Goal: Information Seeking & Learning: Learn about a topic

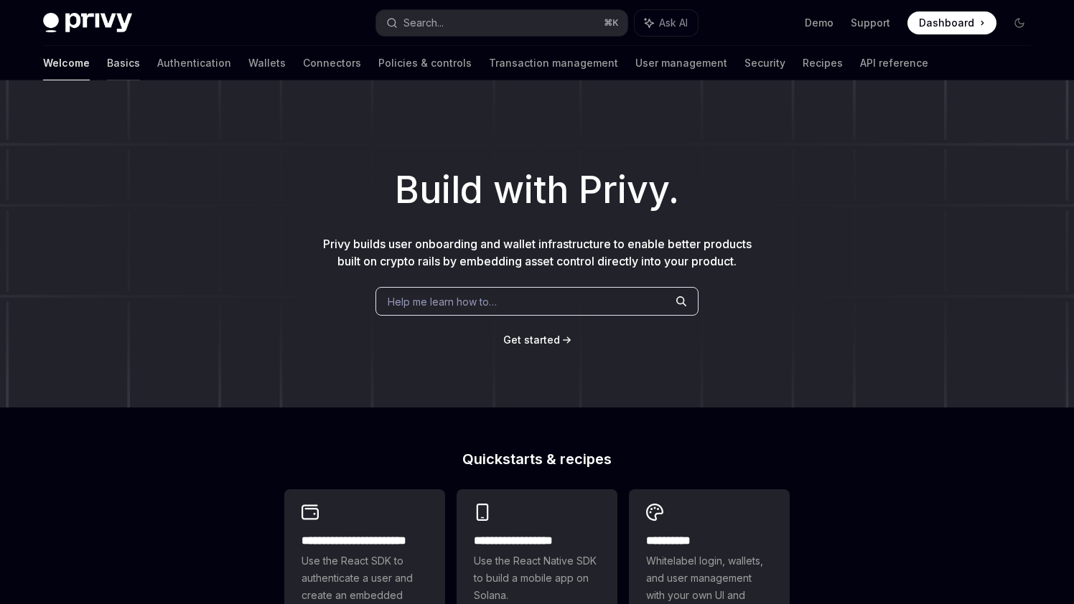
click at [107, 60] on link "Basics" at bounding box center [123, 63] width 33 height 34
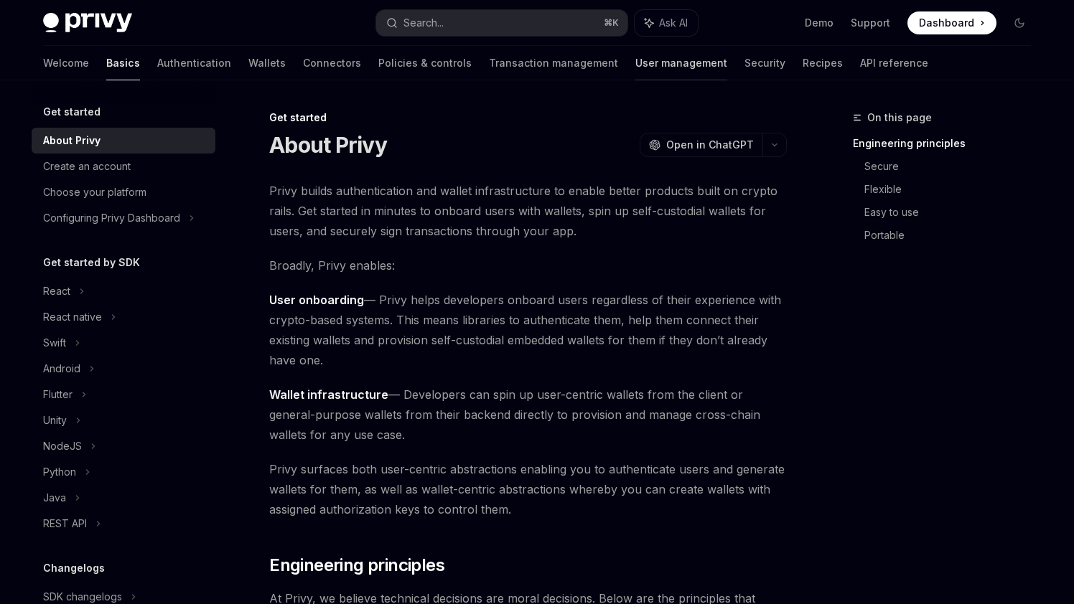
click at [635, 54] on link "User management" at bounding box center [681, 63] width 92 height 34
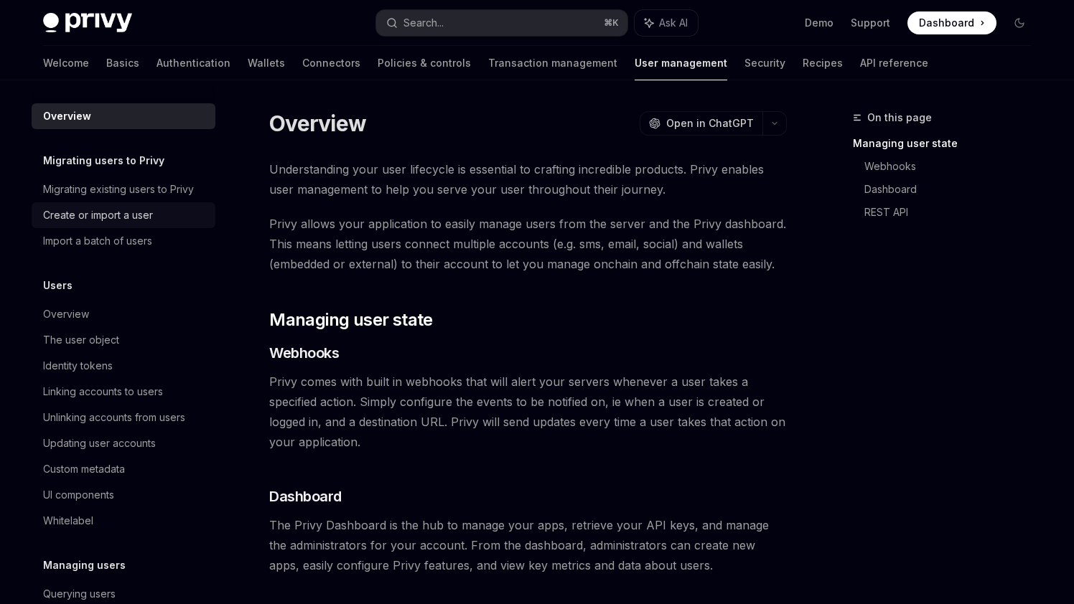
click at [90, 211] on div "Create or import a user" at bounding box center [98, 215] width 110 height 17
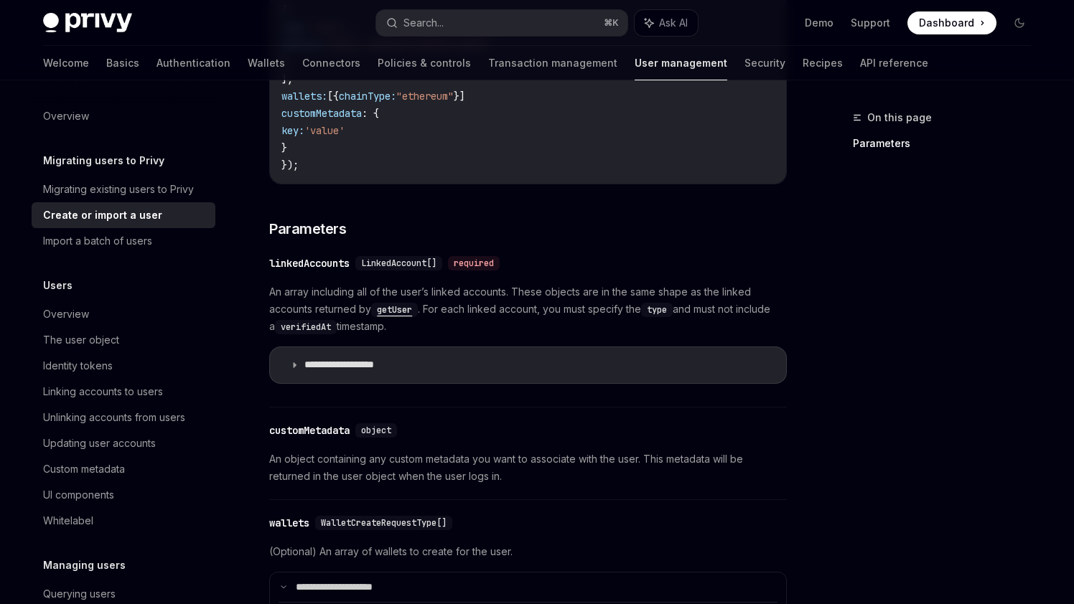
scroll to position [288, 0]
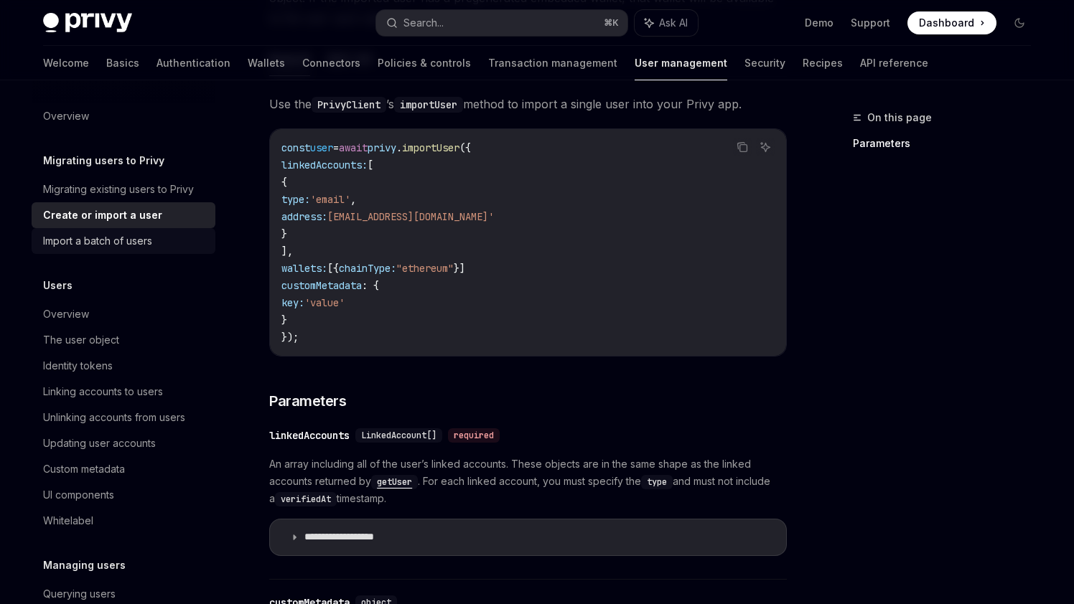
click at [95, 243] on div "Import a batch of users" at bounding box center [97, 241] width 109 height 17
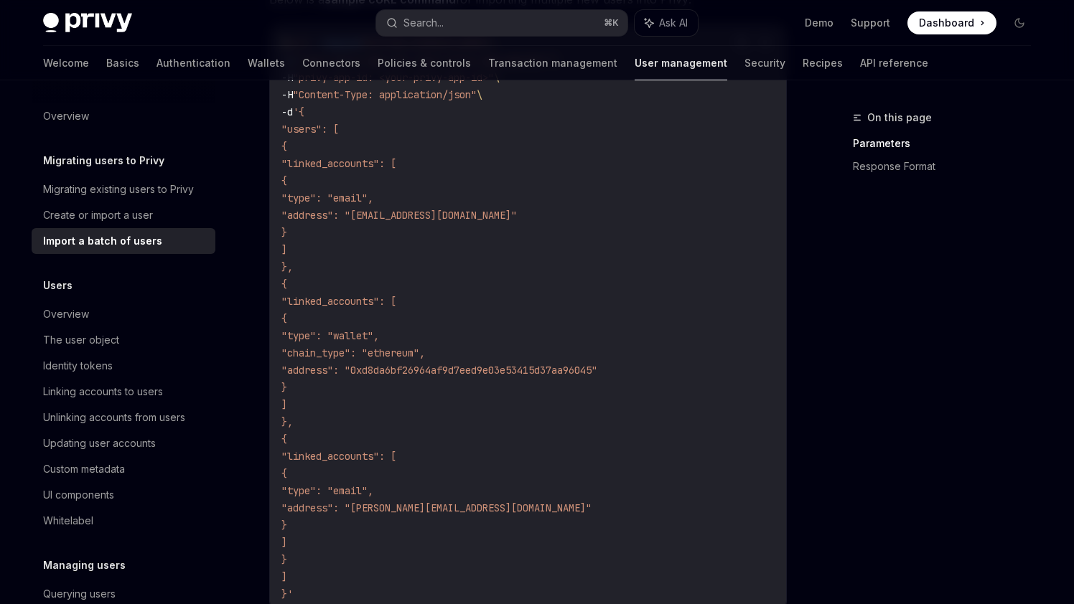
scroll to position [525, 0]
click at [98, 195] on div "Migrating existing users to Privy" at bounding box center [118, 189] width 151 height 17
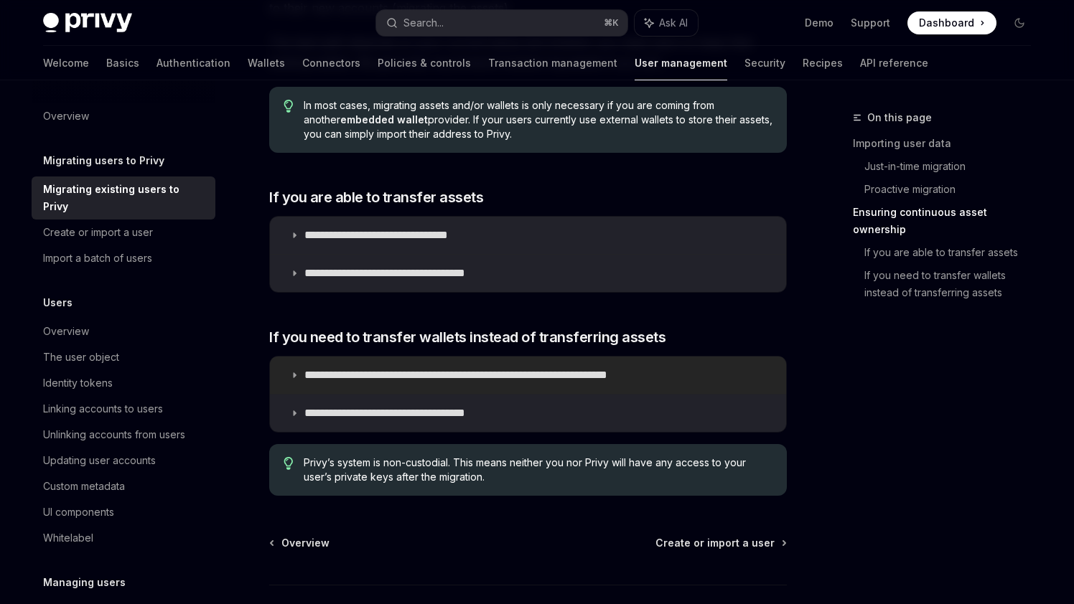
scroll to position [1534, 0]
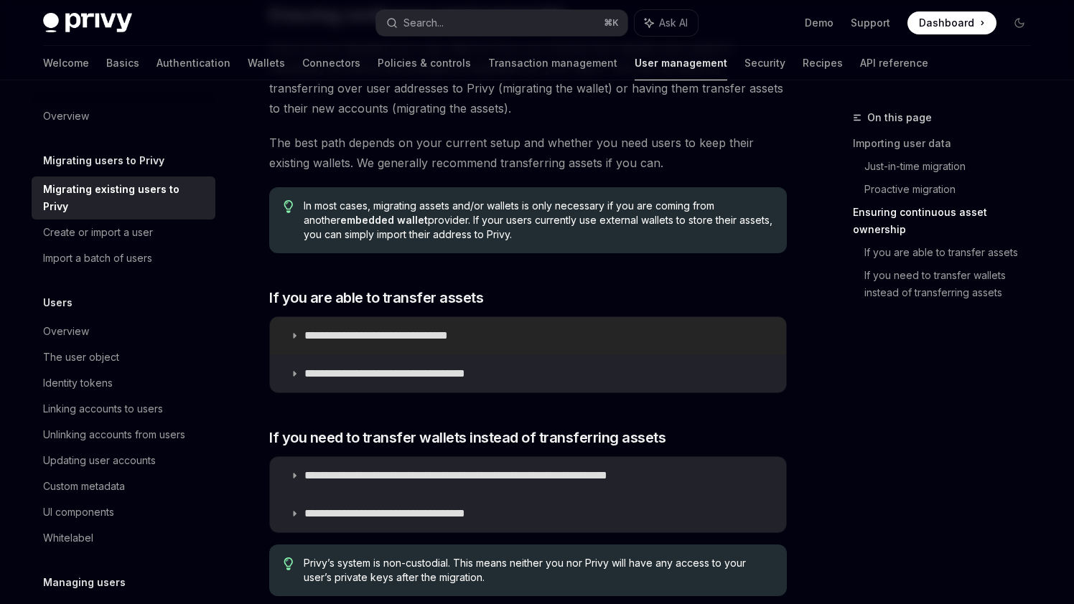
click at [294, 325] on summary "**********" at bounding box center [528, 335] width 516 height 37
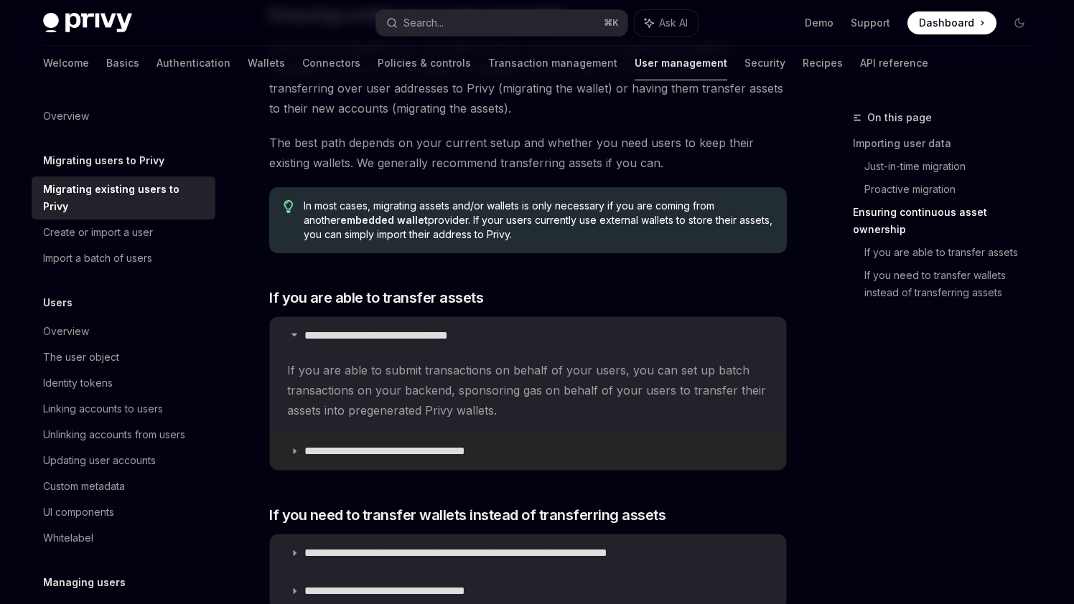
click at [306, 455] on p "**********" at bounding box center [410, 451] width 212 height 14
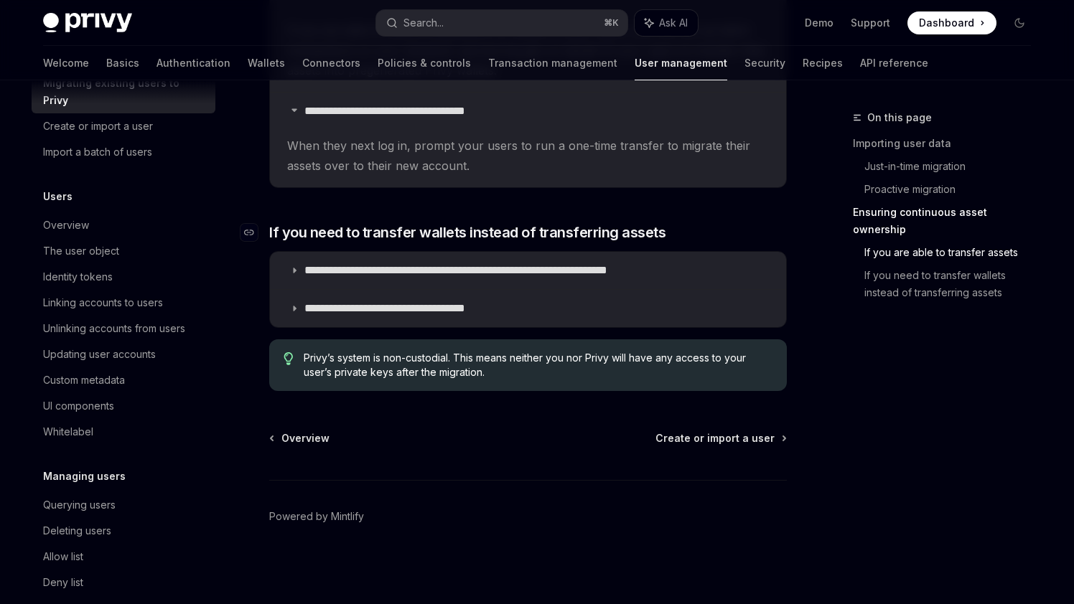
scroll to position [1660, 0]
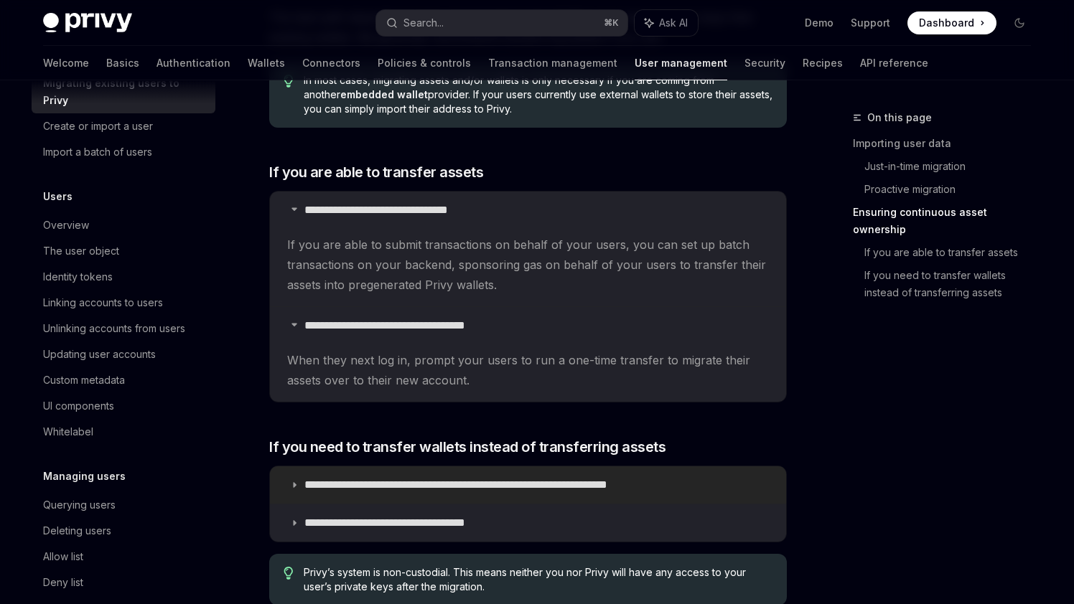
click at [322, 485] on p "**********" at bounding box center [502, 485] width 396 height 14
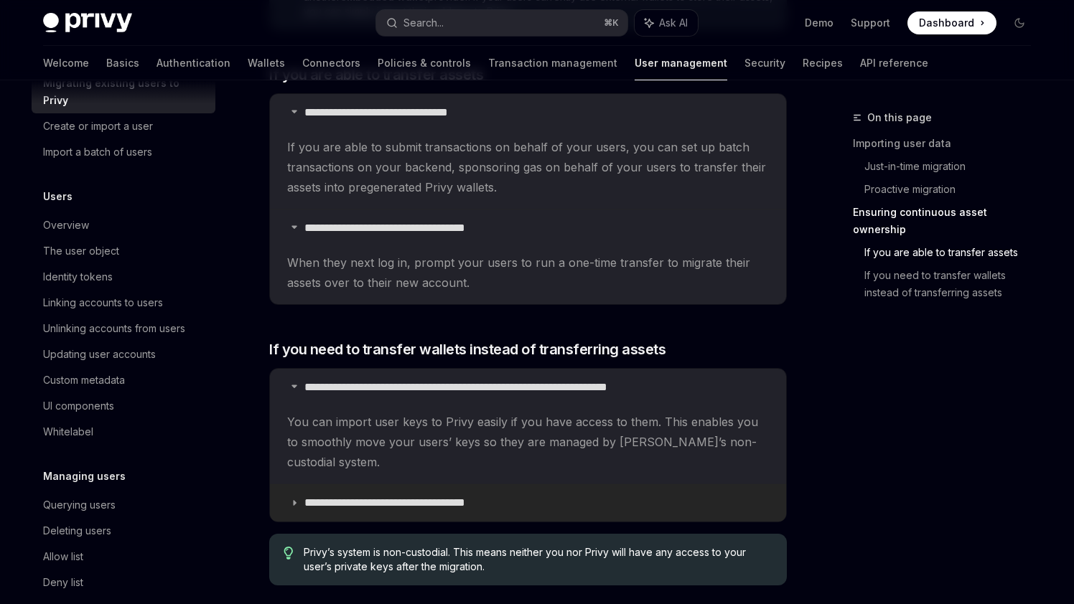
scroll to position [1761, 0]
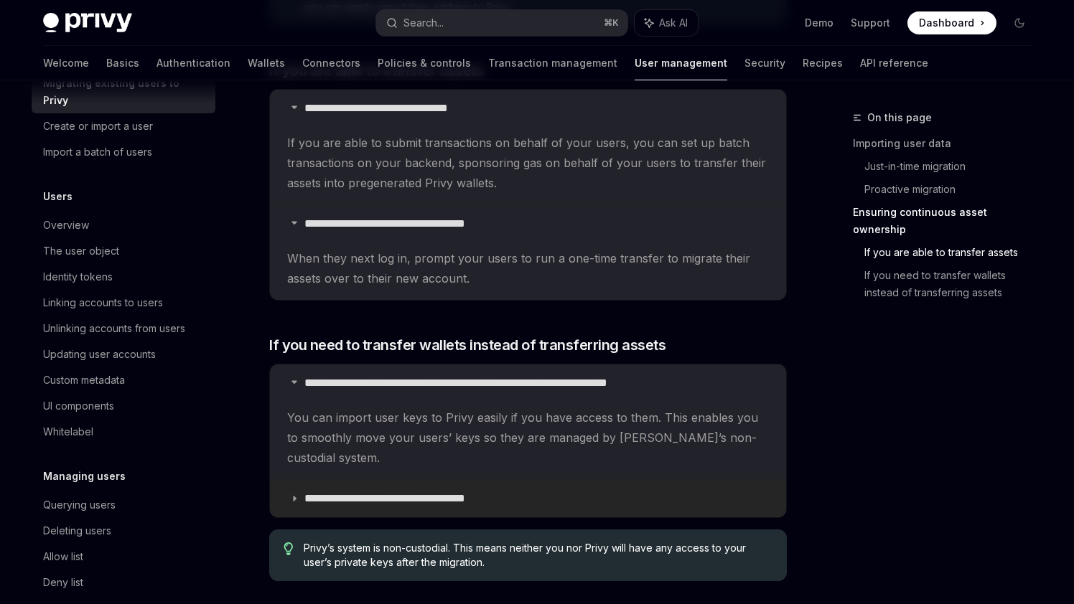
click at [374, 492] on p "**********" at bounding box center [410, 499] width 212 height 14
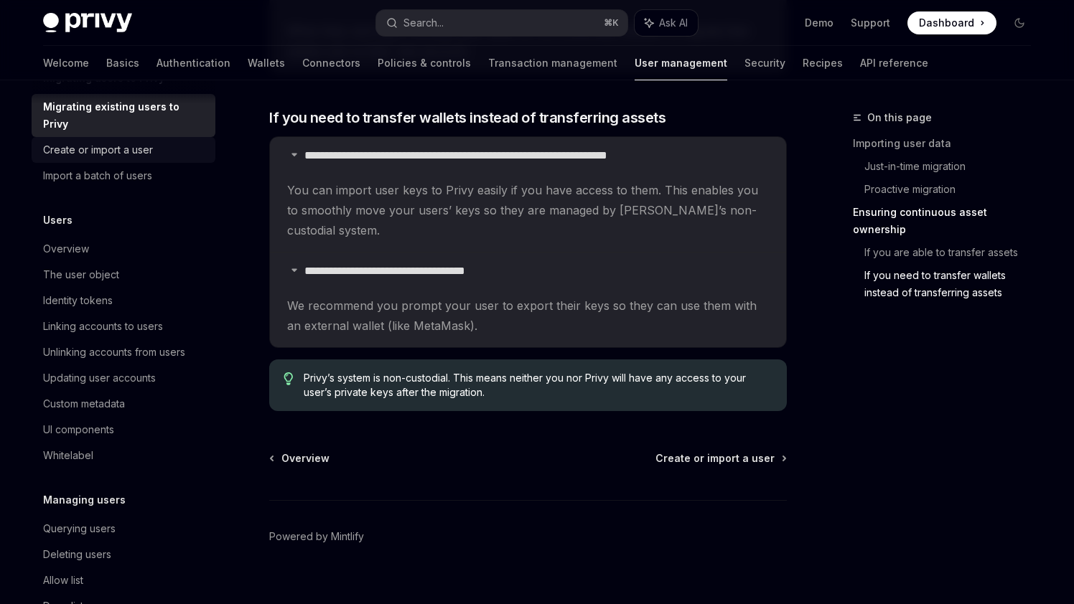
scroll to position [19, 0]
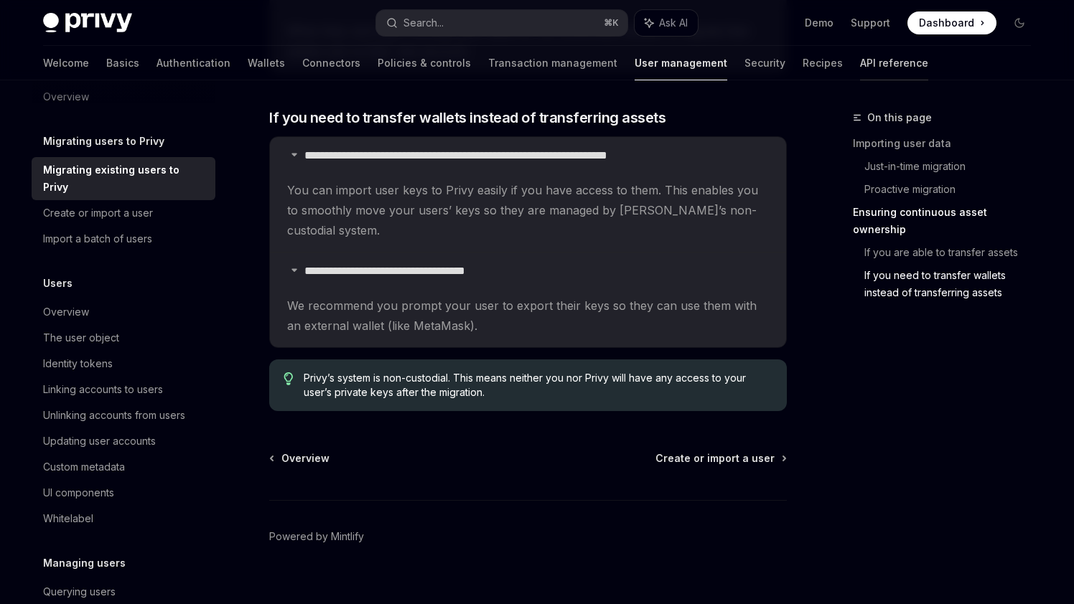
click at [860, 71] on link "API reference" at bounding box center [894, 63] width 68 height 34
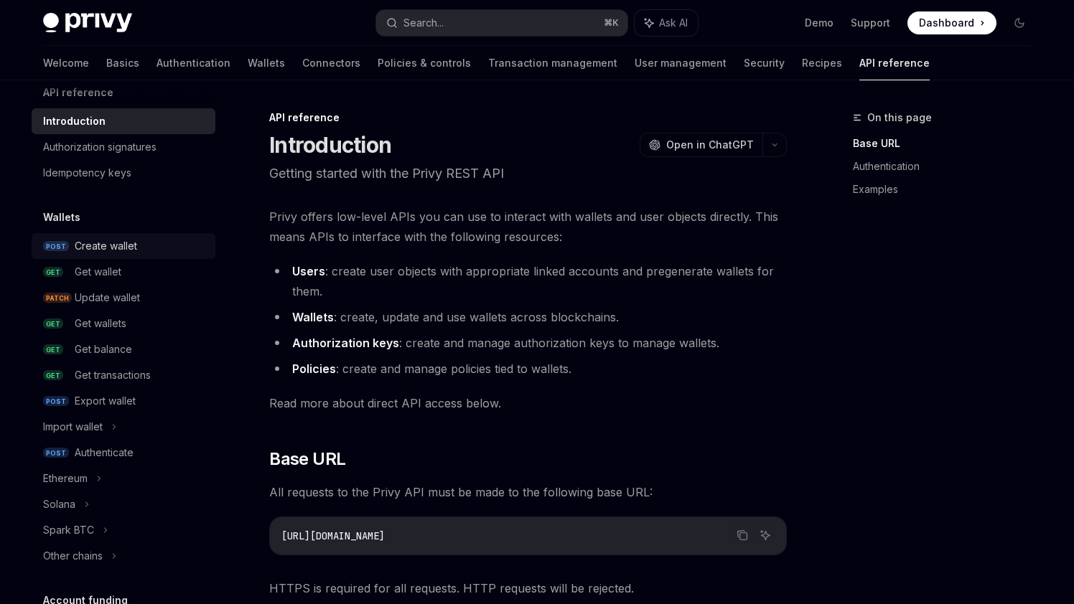
click at [102, 248] on div "Create wallet" at bounding box center [106, 246] width 62 height 17
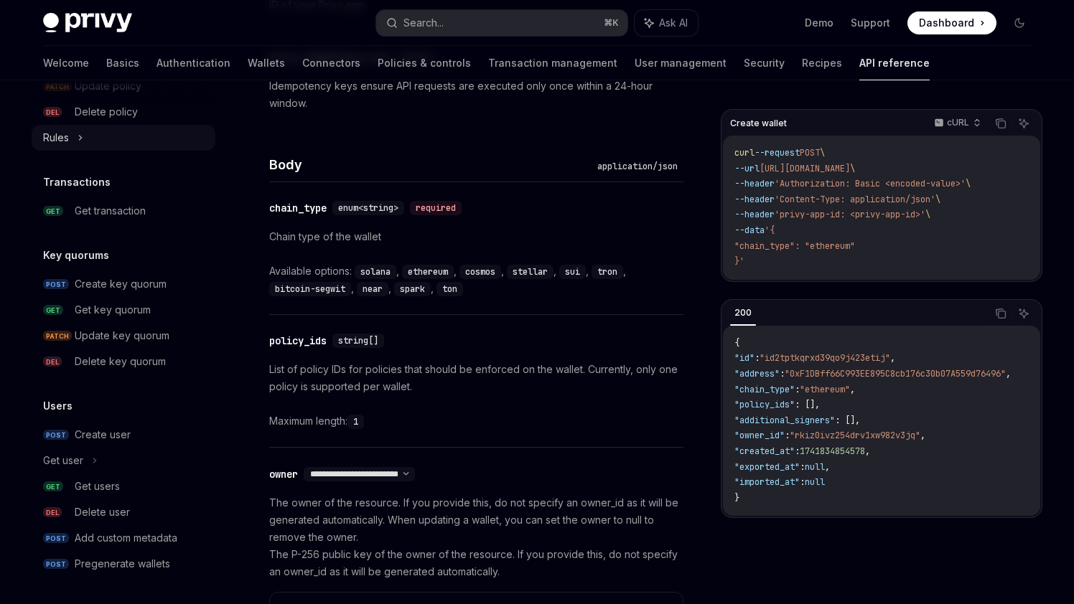
scroll to position [879, 0]
click at [154, 558] on div "Pregenerate wallets" at bounding box center [122, 562] width 95 height 17
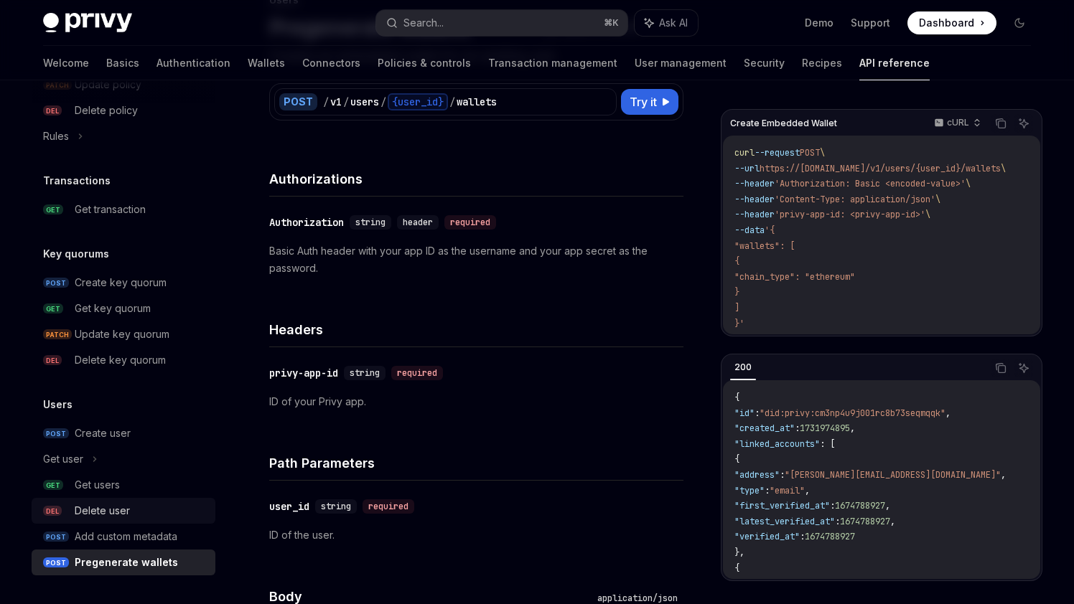
scroll to position [142, 0]
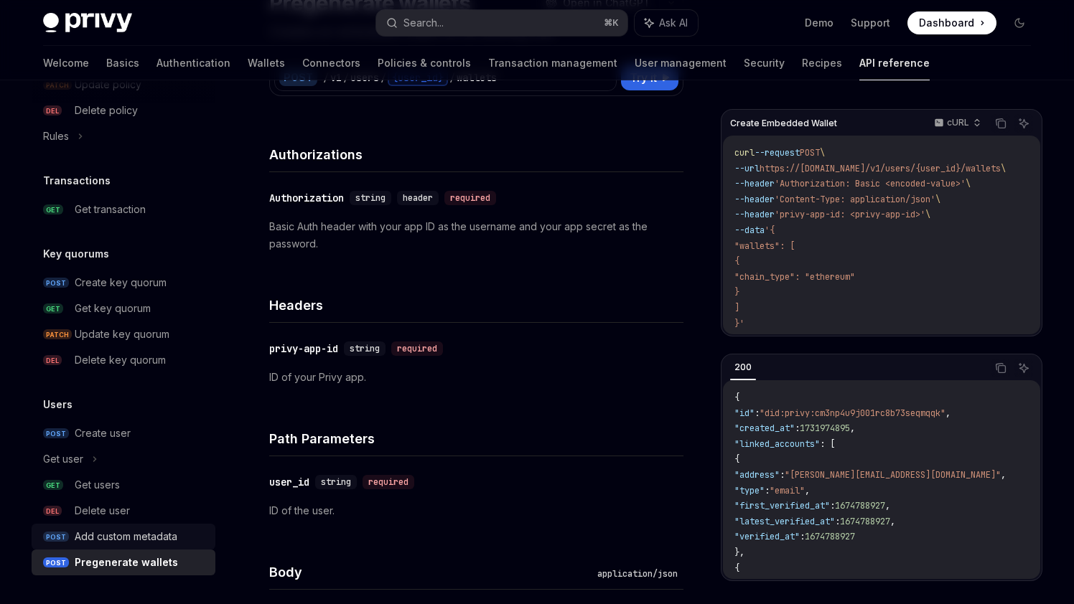
click at [124, 540] on div "Add custom metadata" at bounding box center [126, 536] width 103 height 17
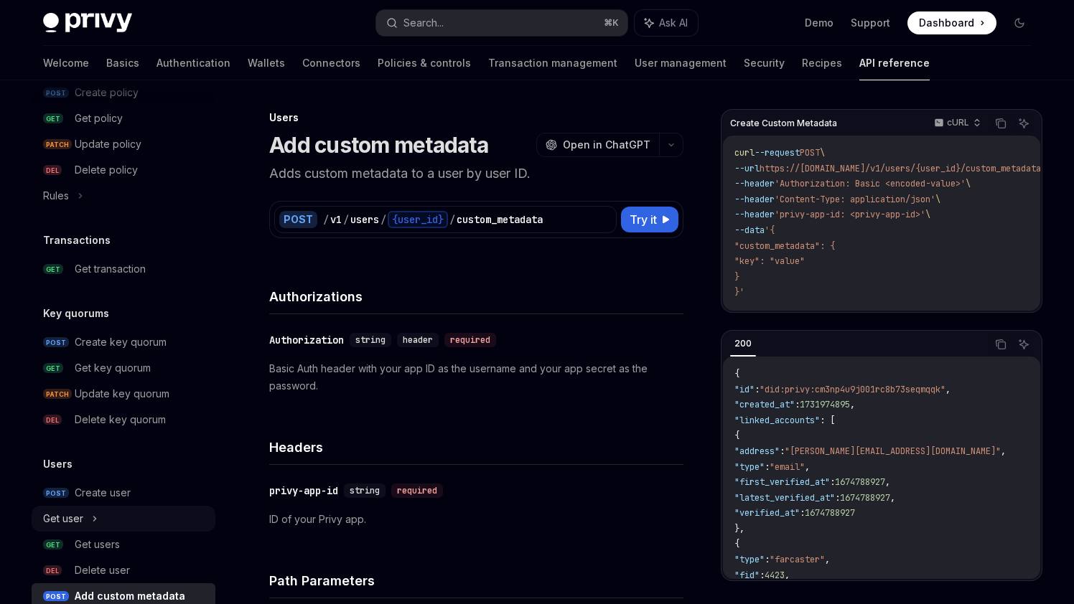
scroll to position [818, 0]
click at [112, 494] on div "Create user" at bounding box center [103, 493] width 56 height 17
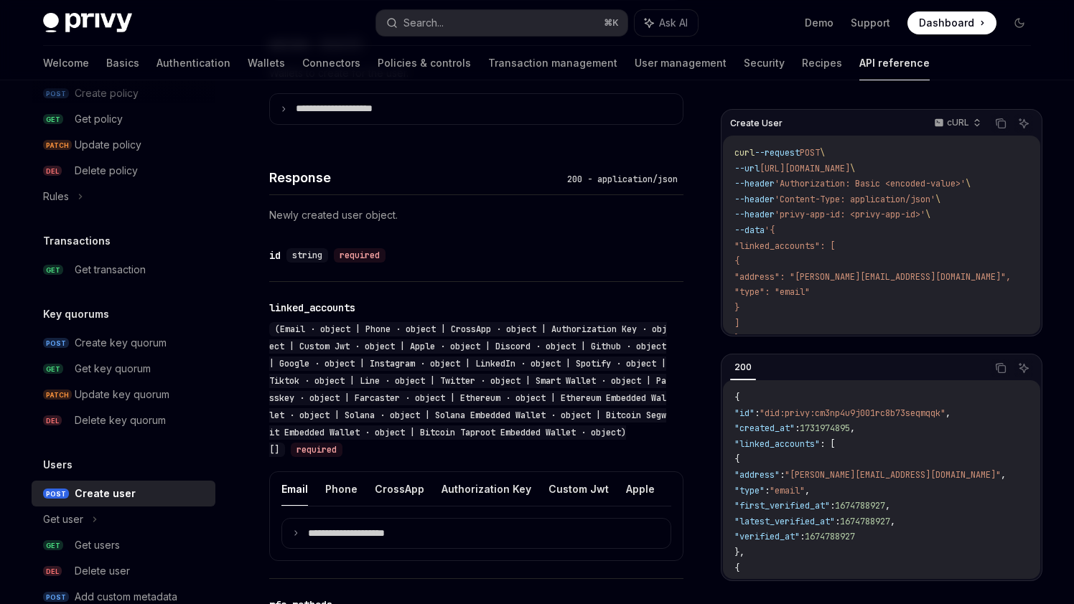
scroll to position [1144, 0]
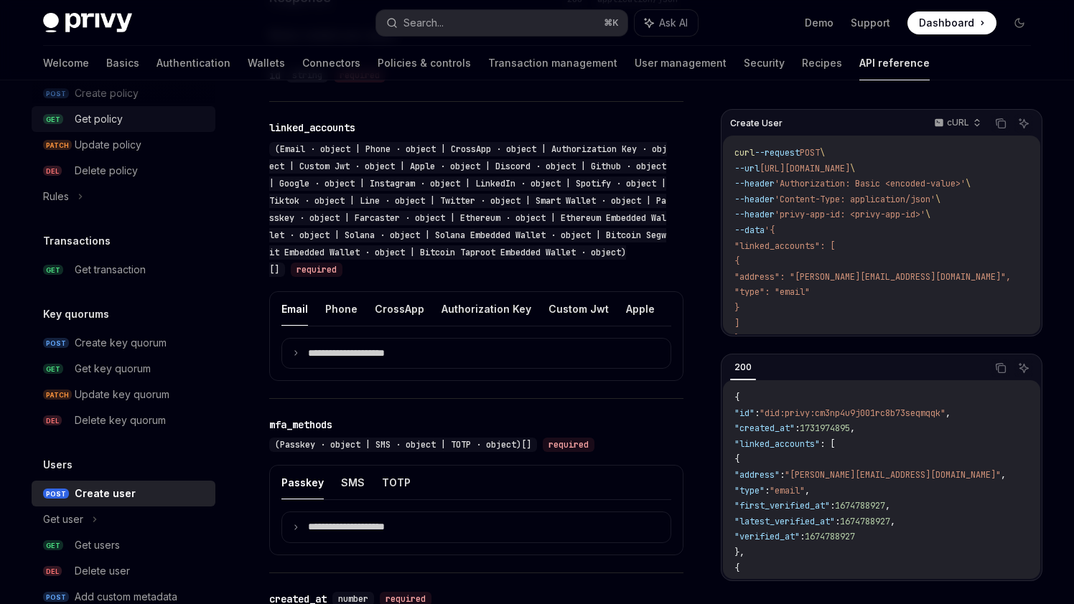
click at [88, 113] on div "Get policy" at bounding box center [99, 119] width 48 height 17
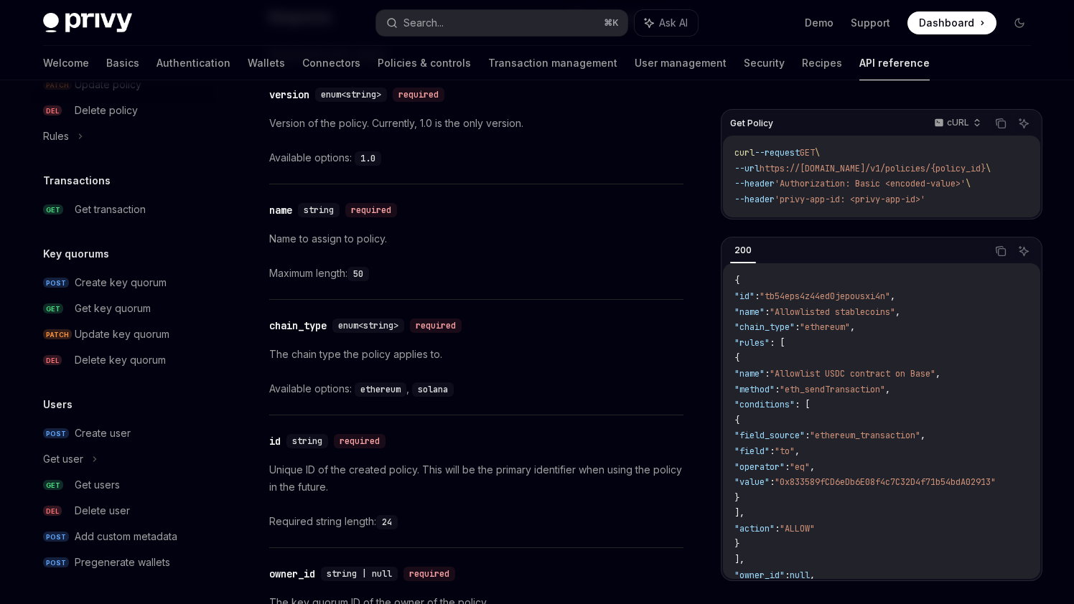
scroll to position [999, 0]
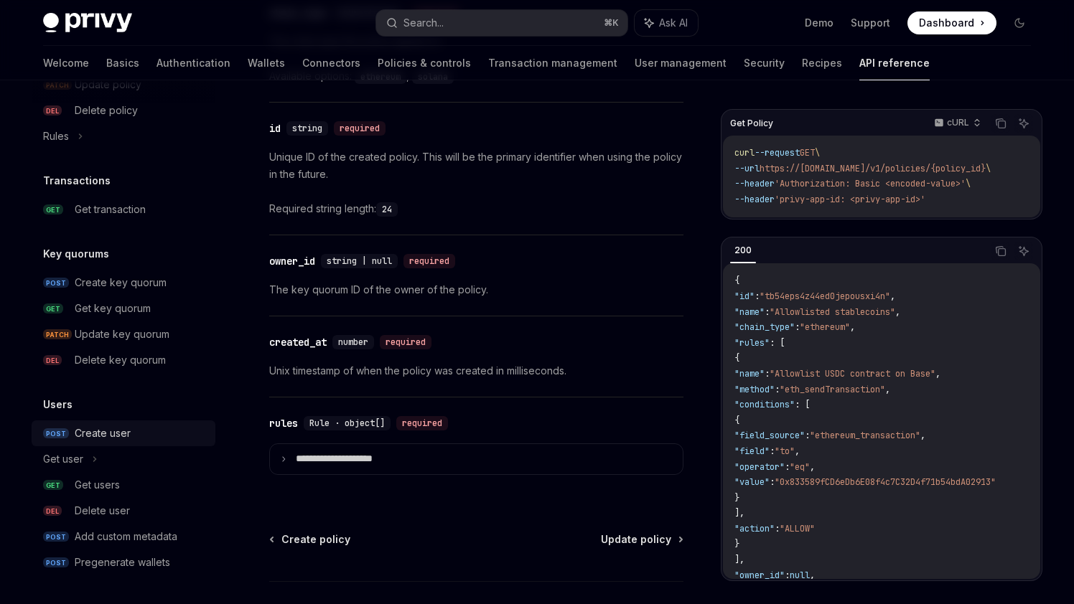
click at [95, 431] on div "Create user" at bounding box center [103, 433] width 56 height 17
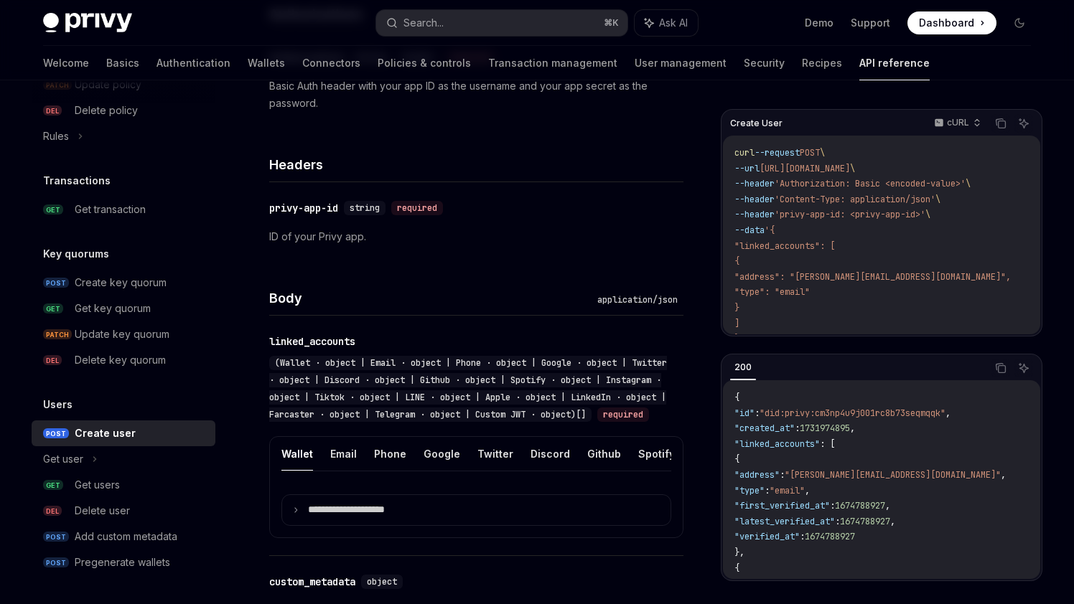
scroll to position [343, 0]
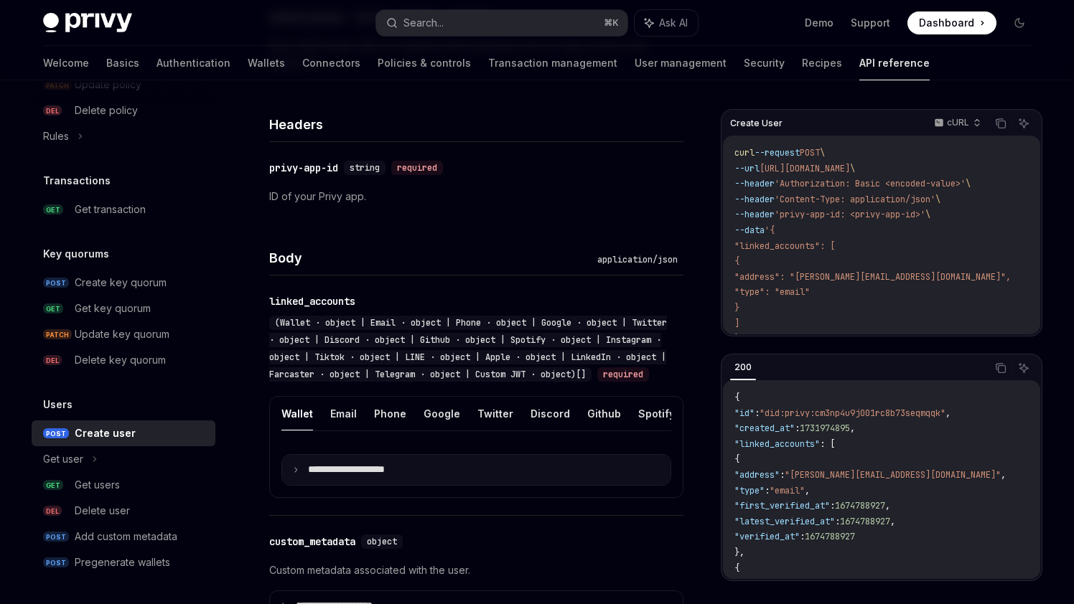
click at [296, 482] on summary "**********" at bounding box center [476, 470] width 388 height 30
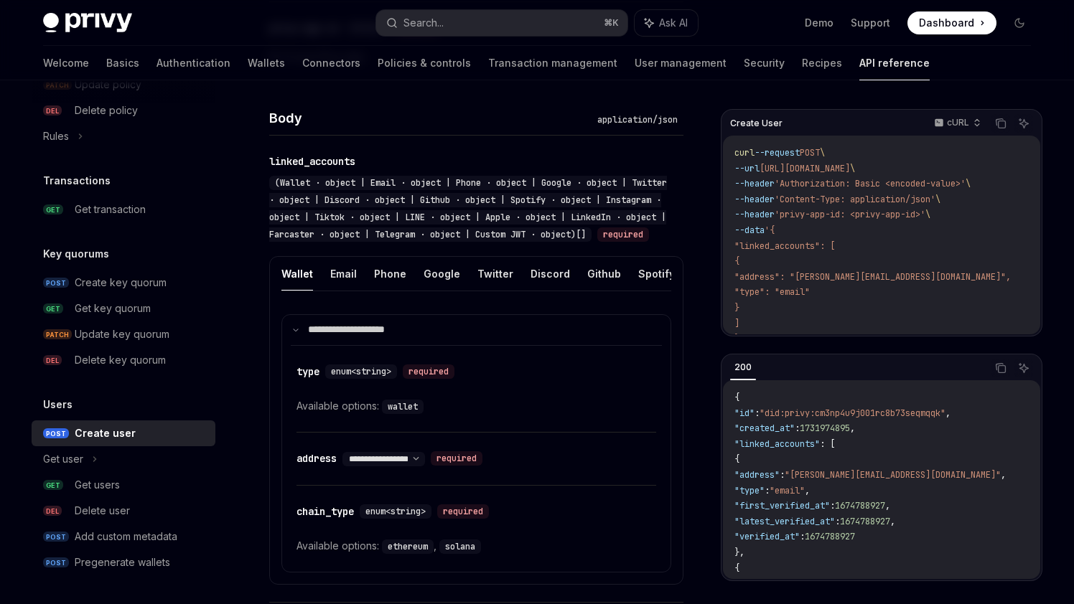
scroll to position [485, 0]
click at [340, 289] on button "Email" at bounding box center [343, 273] width 27 height 34
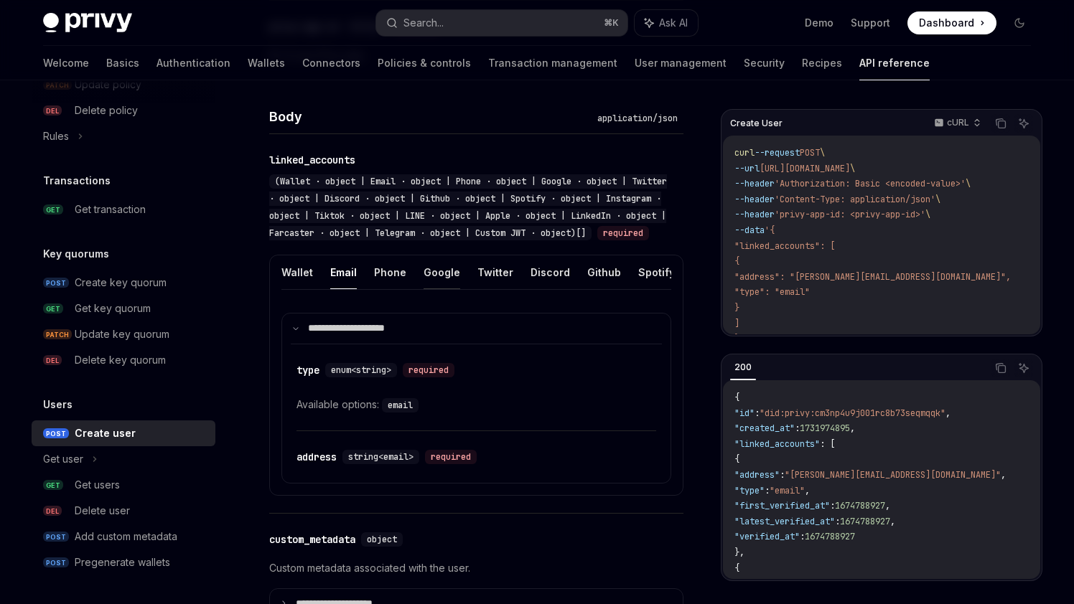
click at [432, 289] on button "Google" at bounding box center [441, 273] width 37 height 34
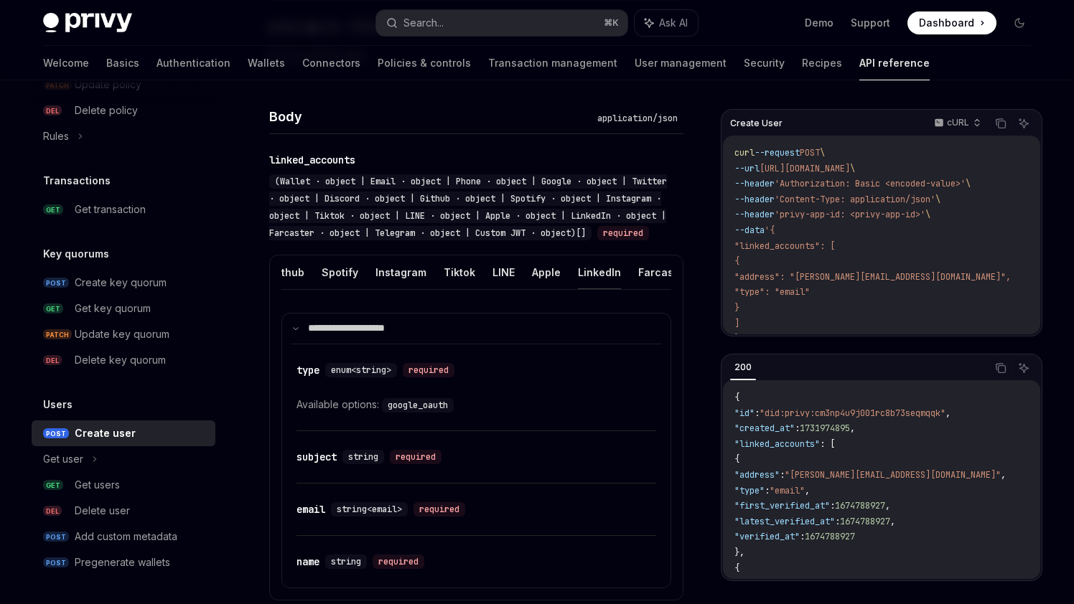
scroll to position [0, 454]
click at [648, 289] on button "Custom JWT" at bounding box center [665, 273] width 65 height 34
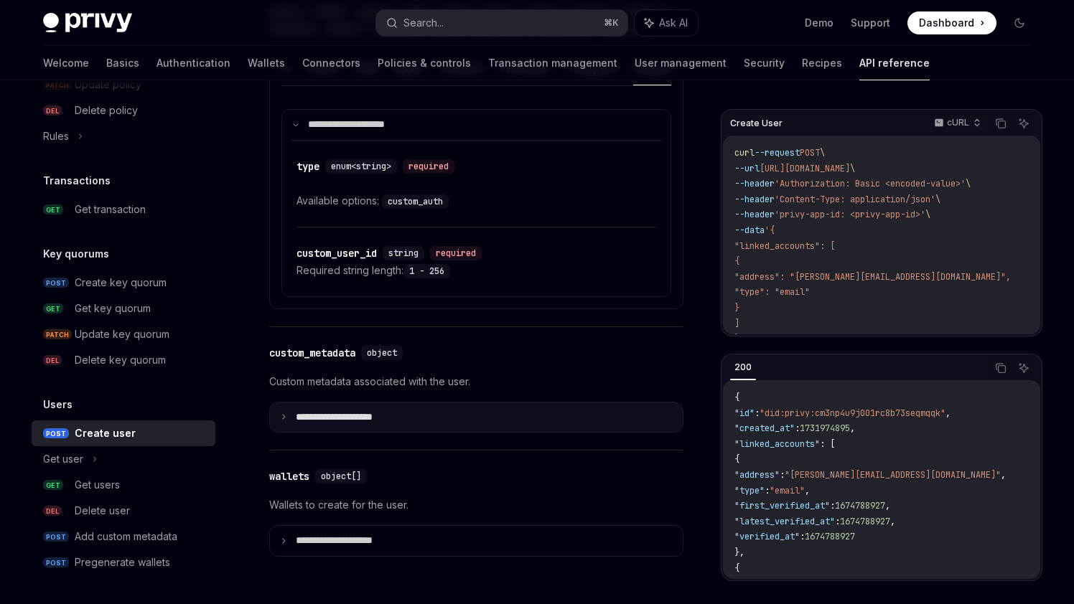
scroll to position [730, 0]
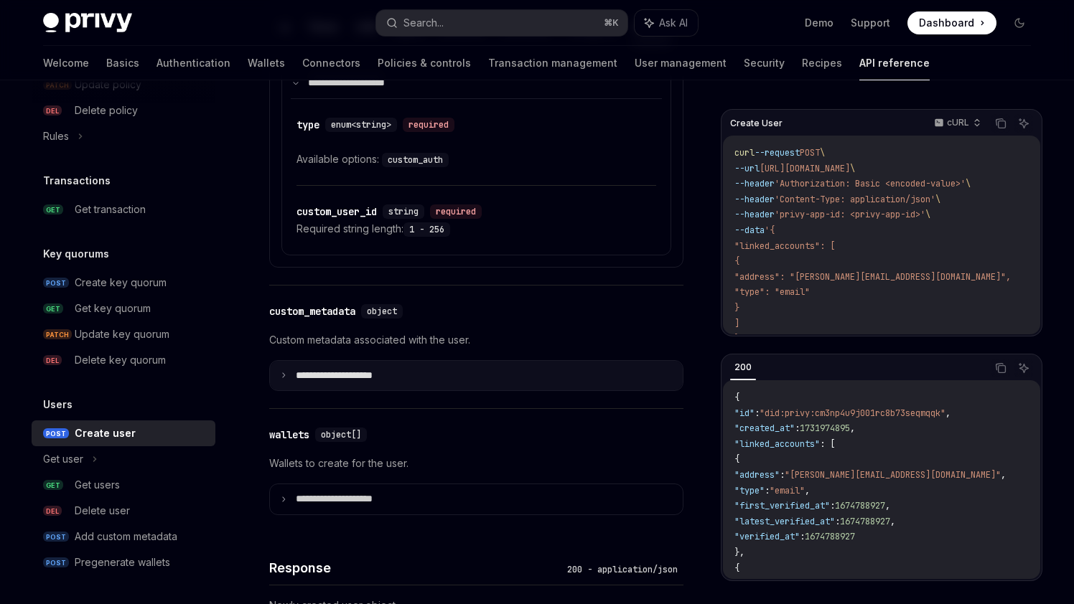
click at [319, 383] on p "**********" at bounding box center [346, 376] width 100 height 13
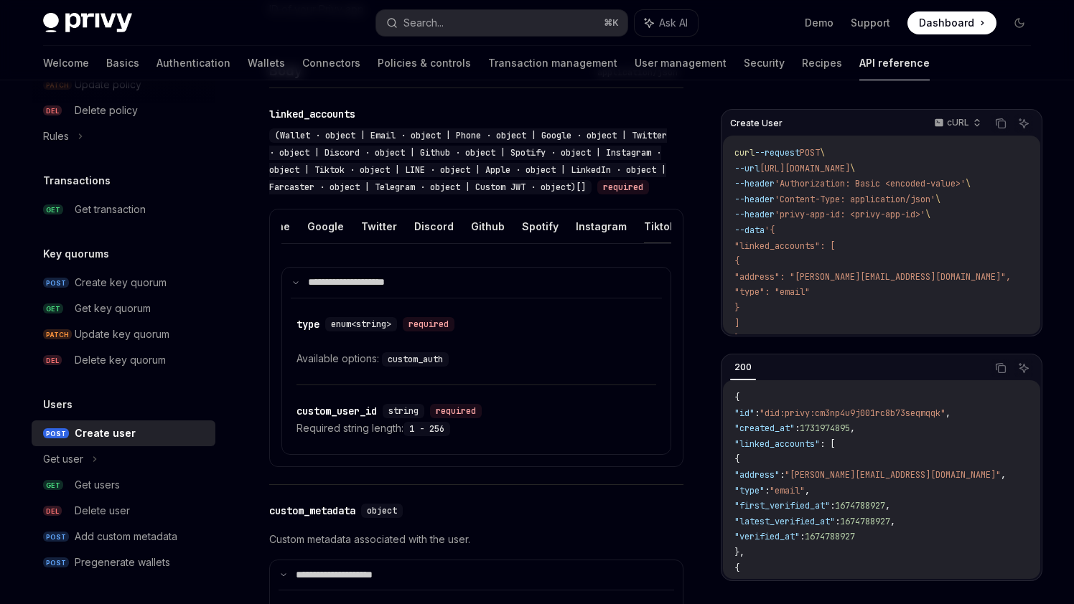
scroll to position [0, 0]
click at [305, 242] on button "Wallet" at bounding box center [297, 227] width 32 height 34
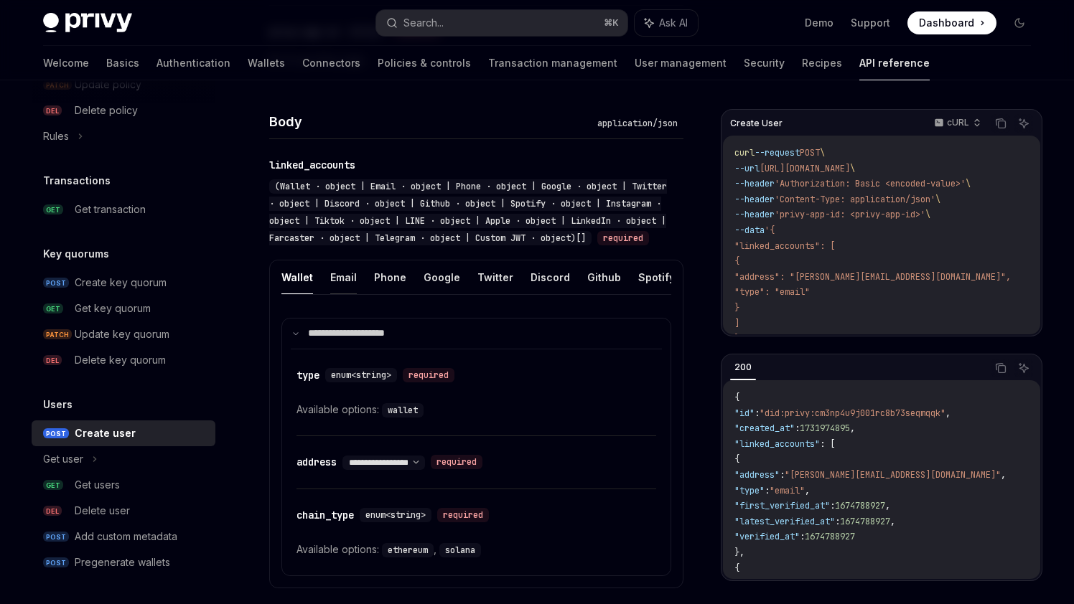
scroll to position [320, 0]
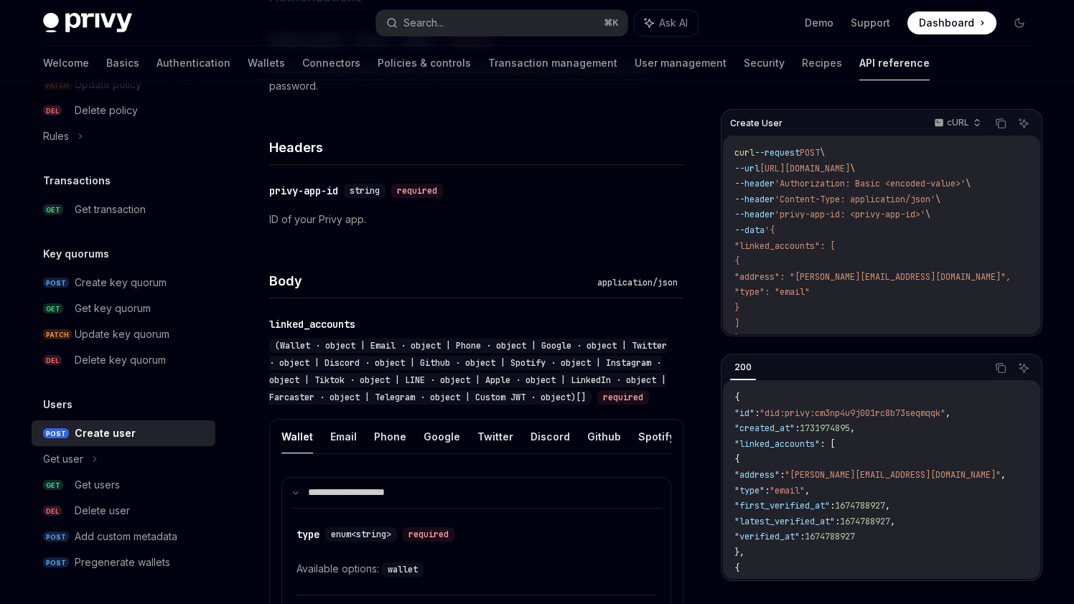
click at [379, 253] on div "Body application/json" at bounding box center [476, 271] width 414 height 53
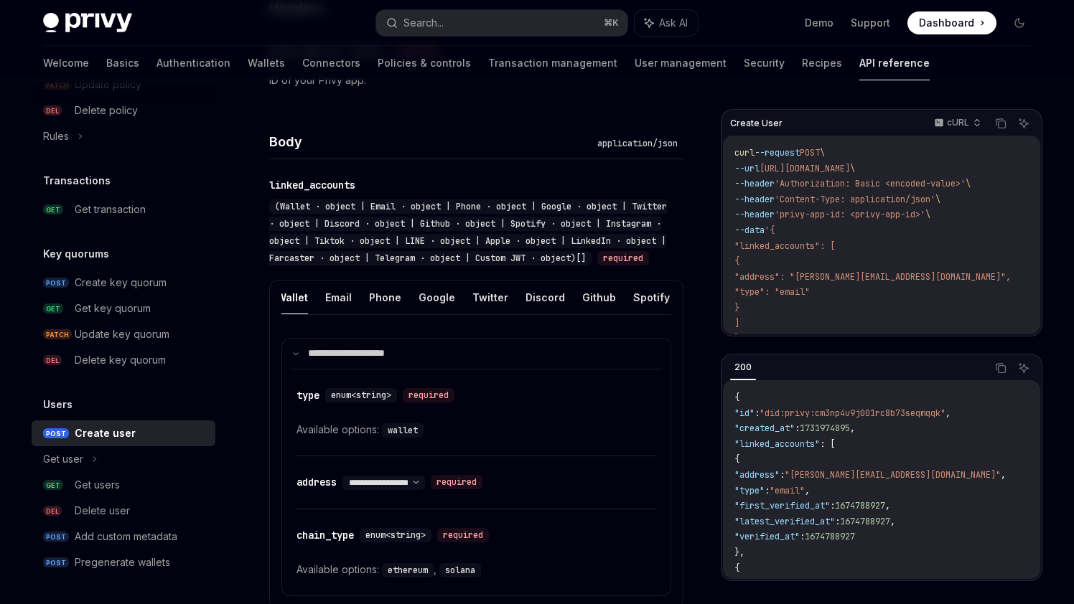
scroll to position [0, 0]
click at [340, 314] on button "Email" at bounding box center [343, 298] width 27 height 34
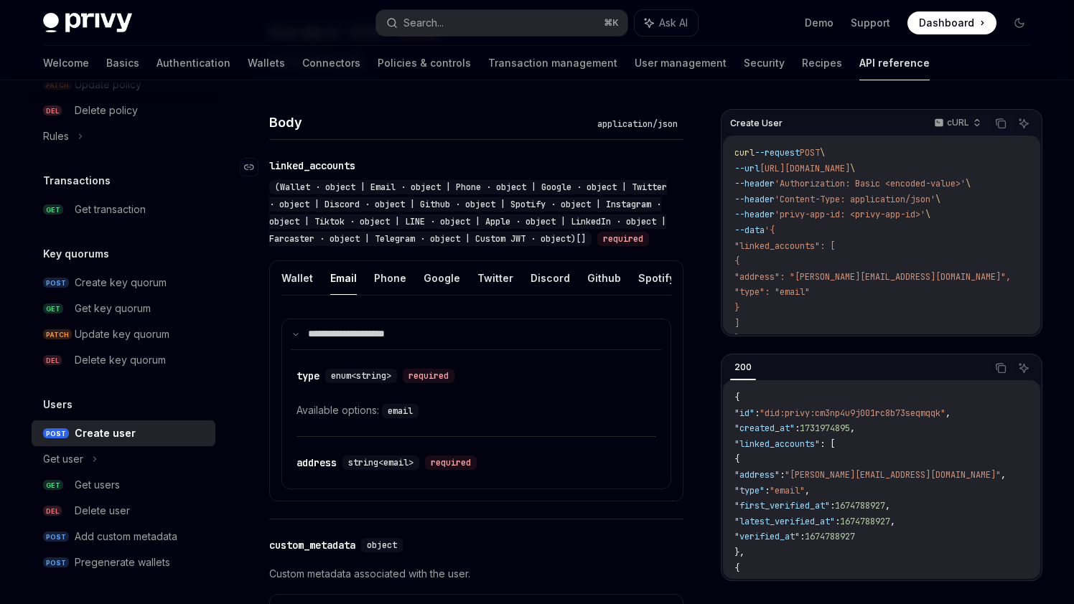
scroll to position [478, 0]
click at [298, 296] on button "Wallet" at bounding box center [297, 279] width 32 height 34
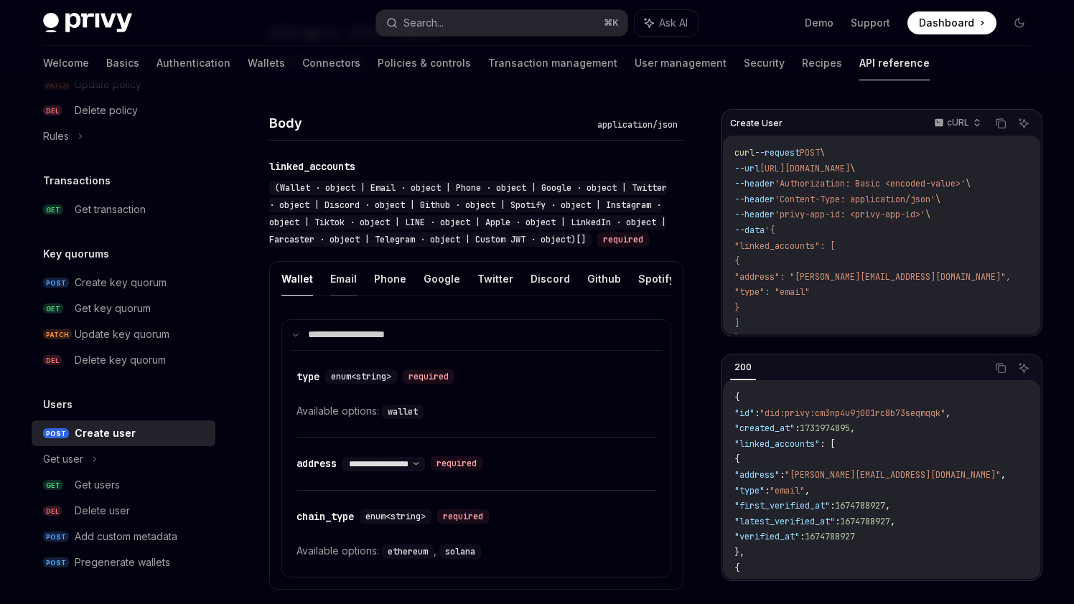
click at [342, 296] on button "Email" at bounding box center [343, 279] width 27 height 34
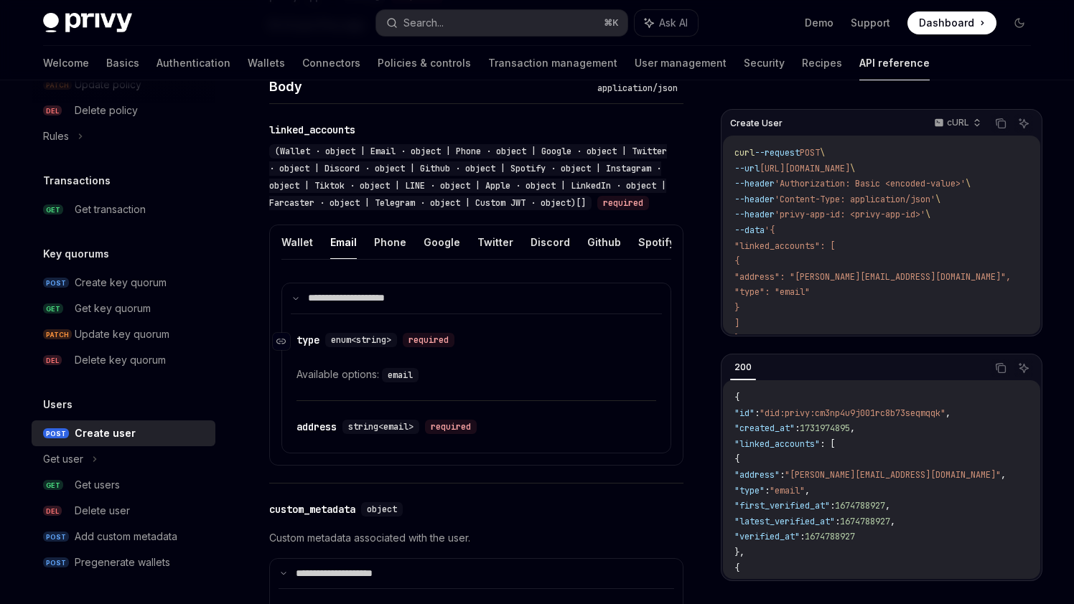
scroll to position [518, 0]
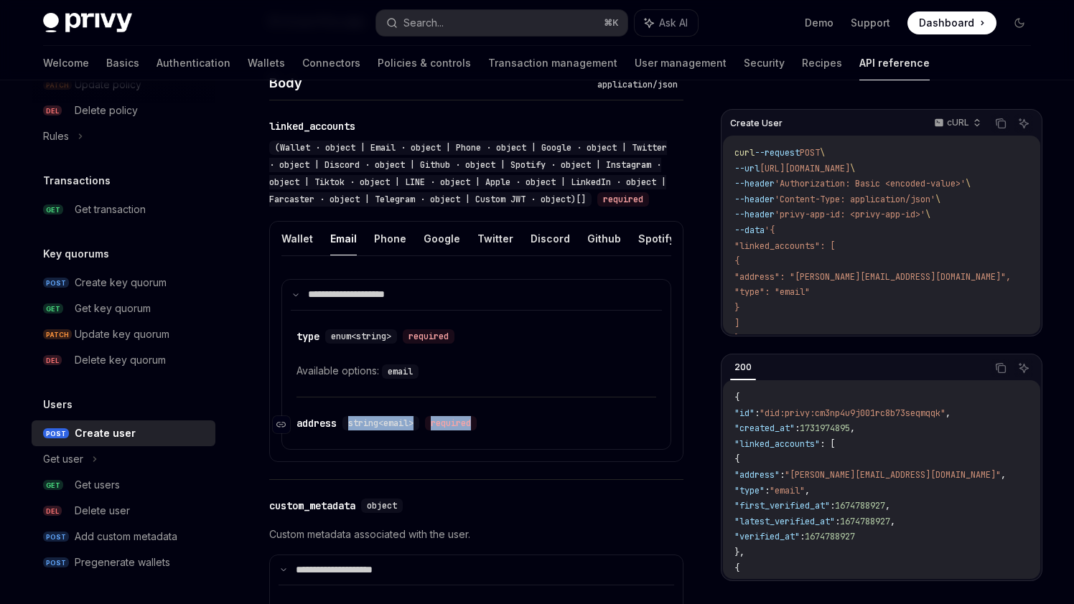
drag, startPoint x: 487, startPoint y: 442, endPoint x: 337, endPoint y: 441, distance: 150.0
click at [340, 431] on div "​ address string<email> required" at bounding box center [389, 423] width 186 height 14
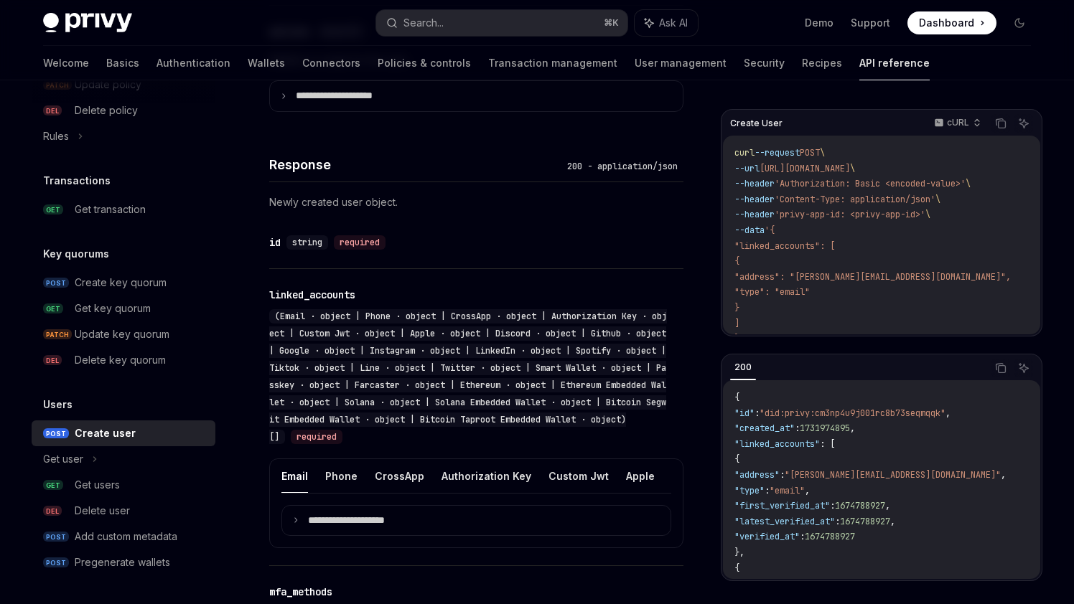
scroll to position [1133, 0]
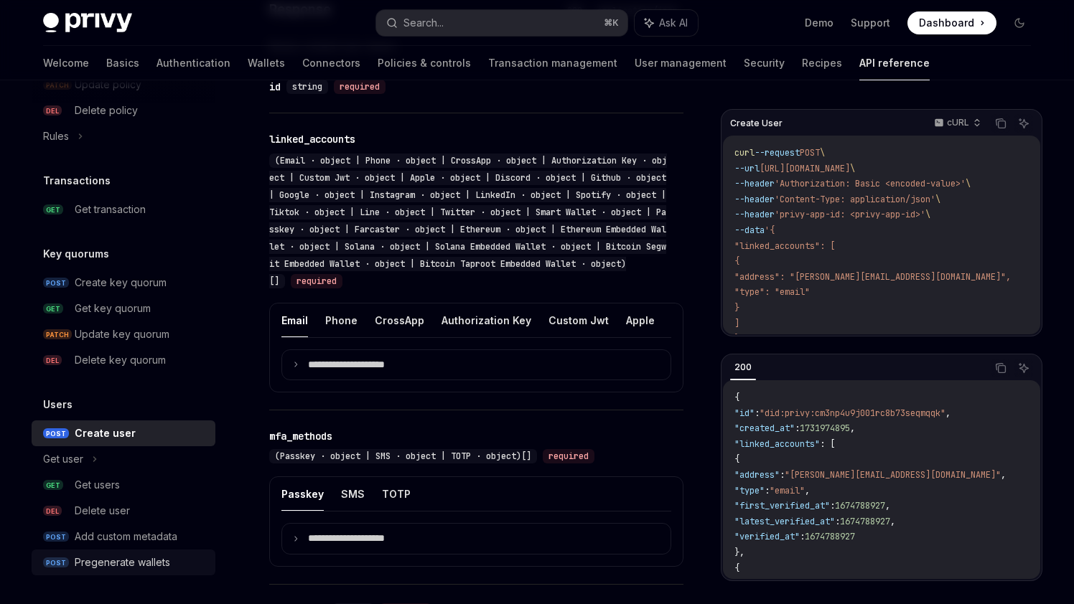
click at [99, 562] on div "Pregenerate wallets" at bounding box center [122, 562] width 95 height 17
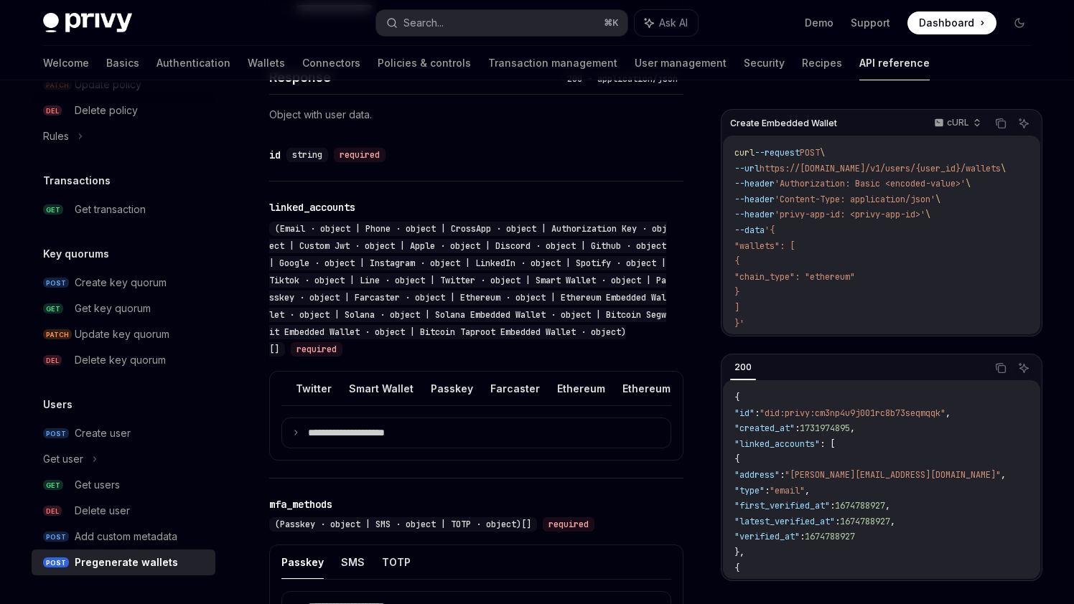
scroll to position [0, 889]
click at [546, 384] on button "Ethereum Embedded Wallet" at bounding box center [609, 389] width 139 height 34
type textarea "*"
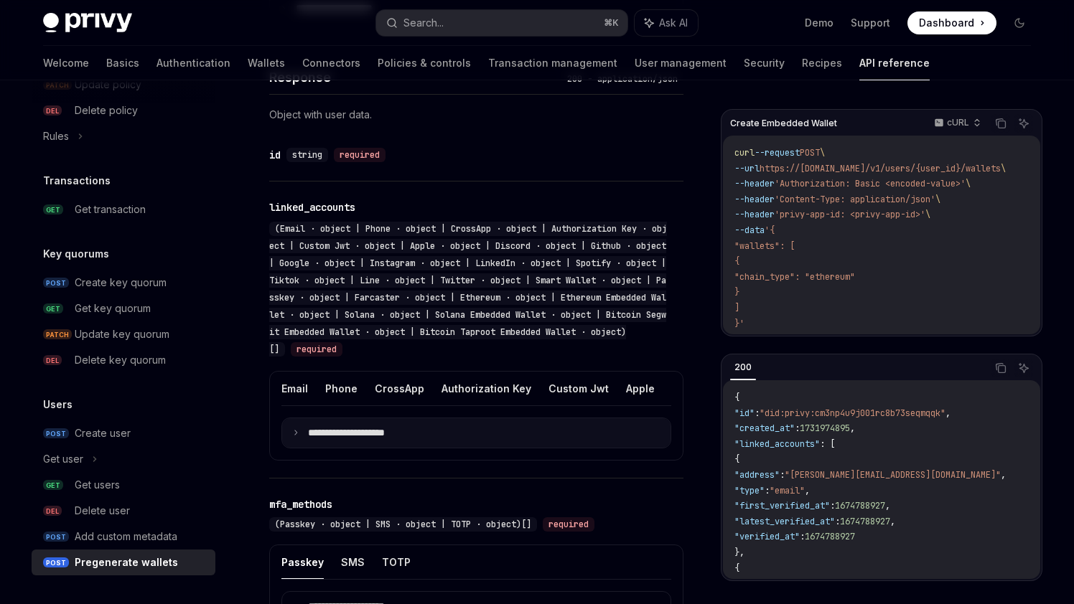
scroll to position [834, 0]
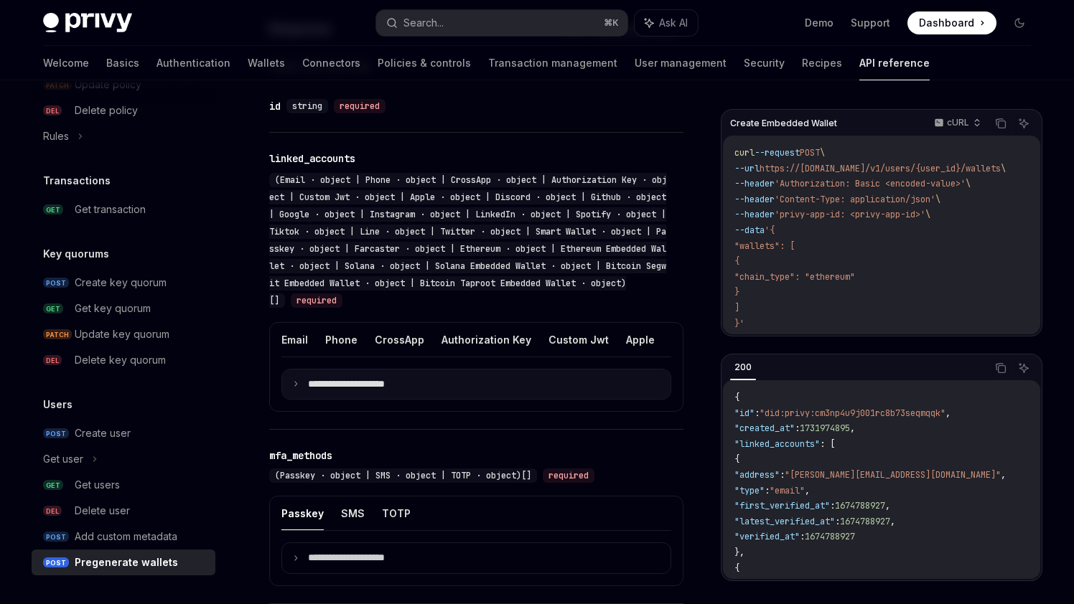
click at [386, 370] on summary "**********" at bounding box center [476, 385] width 388 height 30
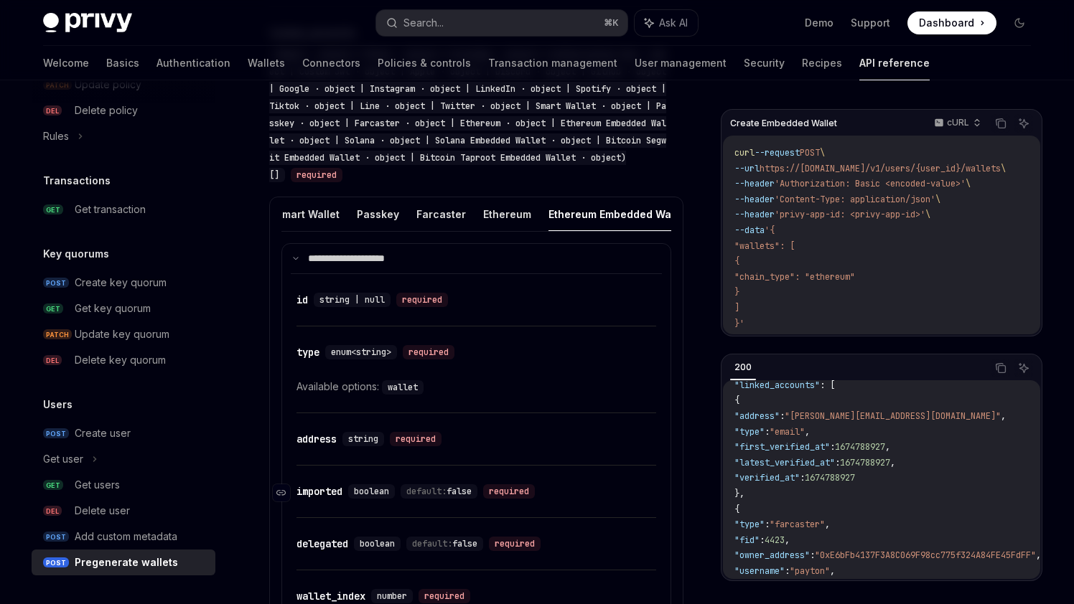
scroll to position [968, 0]
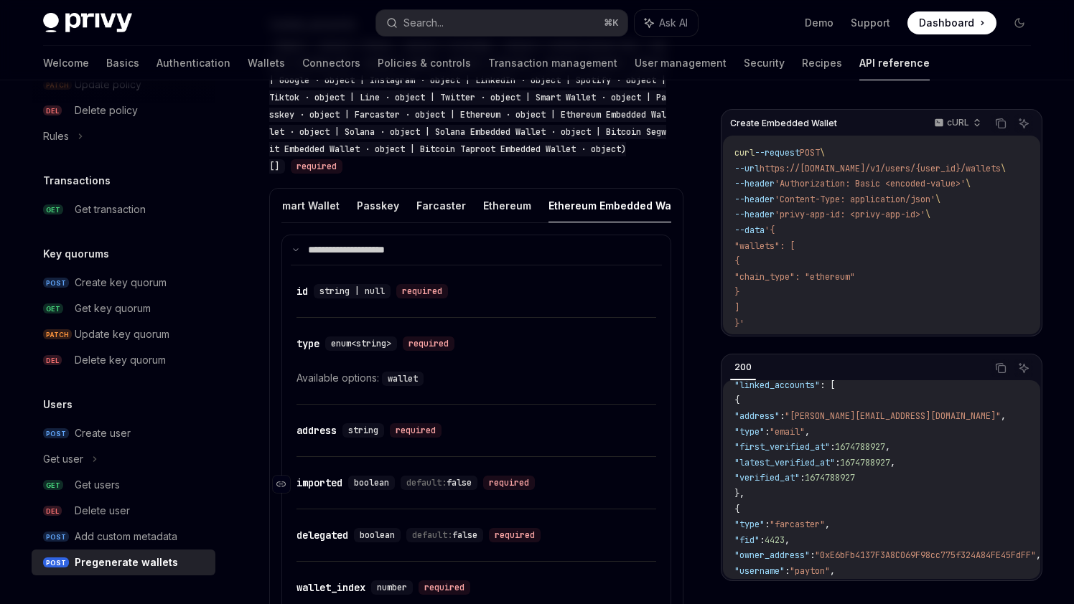
click at [520, 486] on div "required" at bounding box center [509, 483] width 52 height 14
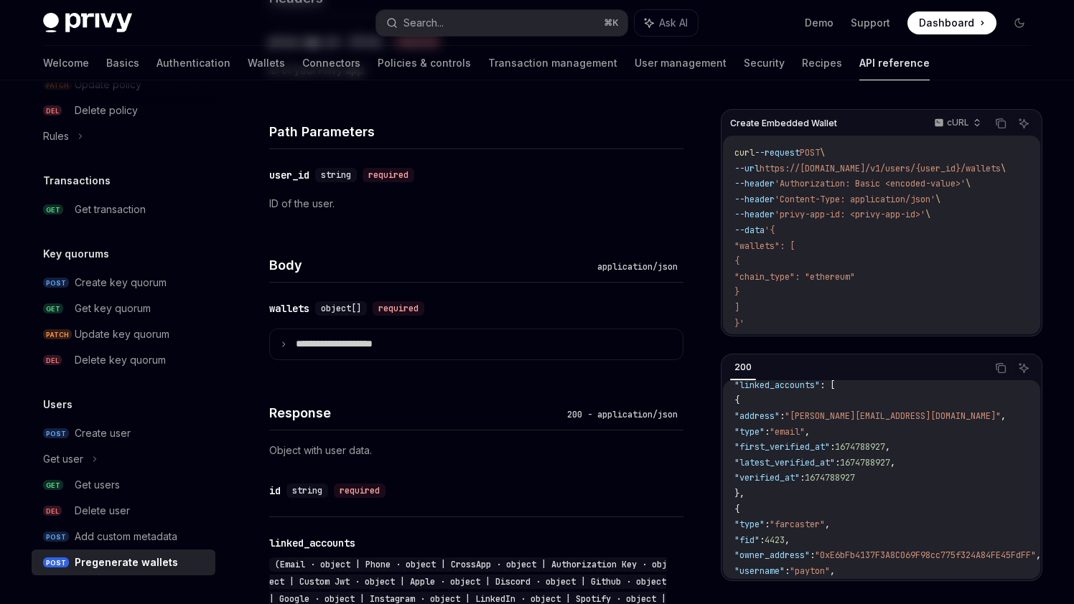
scroll to position [0, 0]
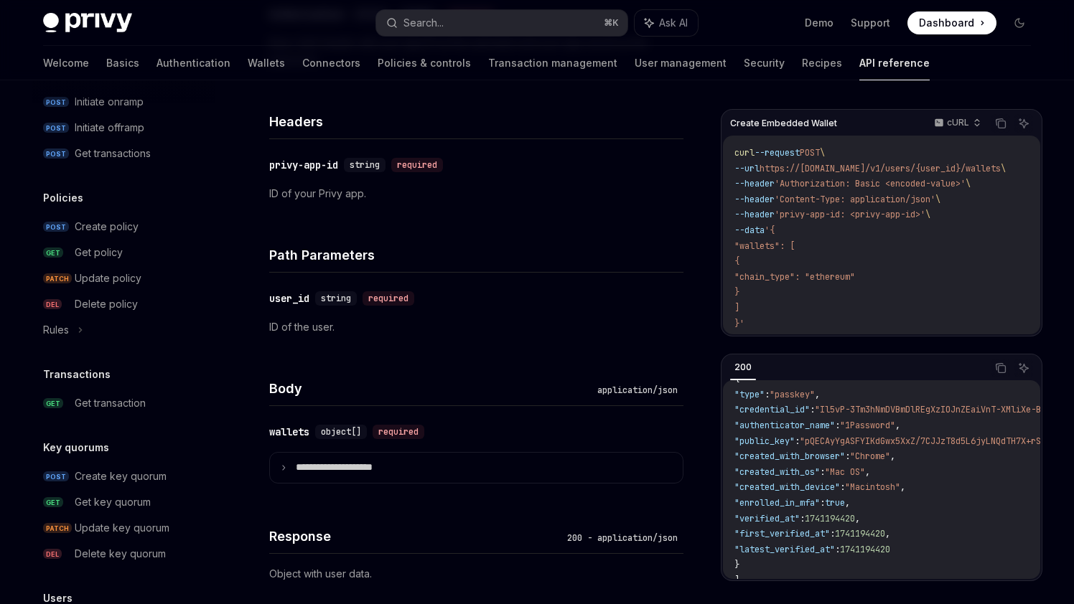
scroll to position [546, 0]
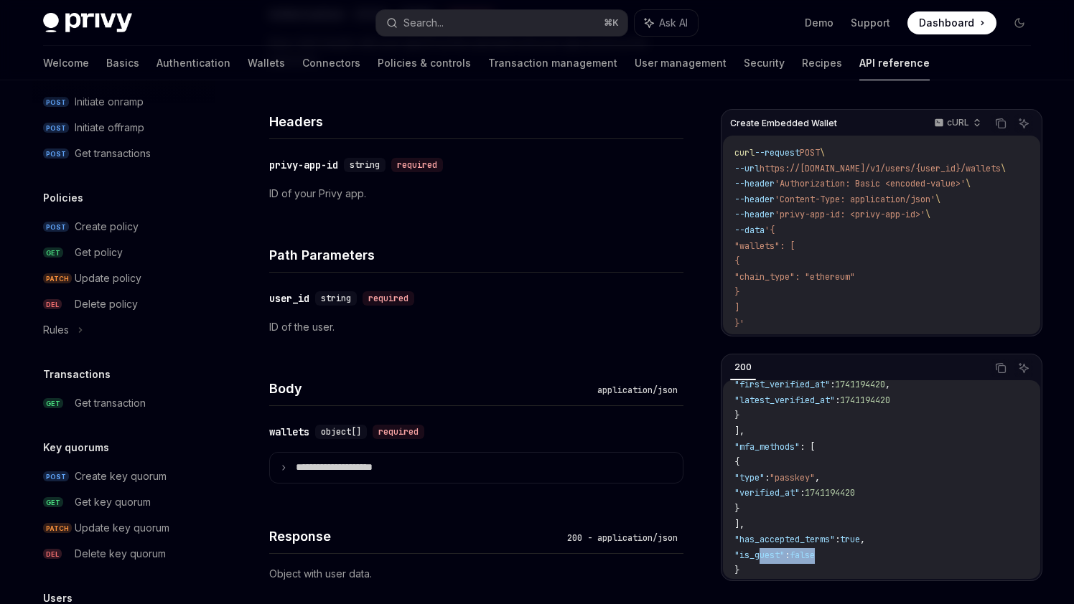
drag, startPoint x: 759, startPoint y: 550, endPoint x: 869, endPoint y: 555, distance: 109.9
click at [869, 555] on code "{ "id" : "did:privy:cm3np4u9j001rc8b73seqmqqk" , "created_at" : 1731974895 , "l…" at bounding box center [1089, 215] width 710 height 729
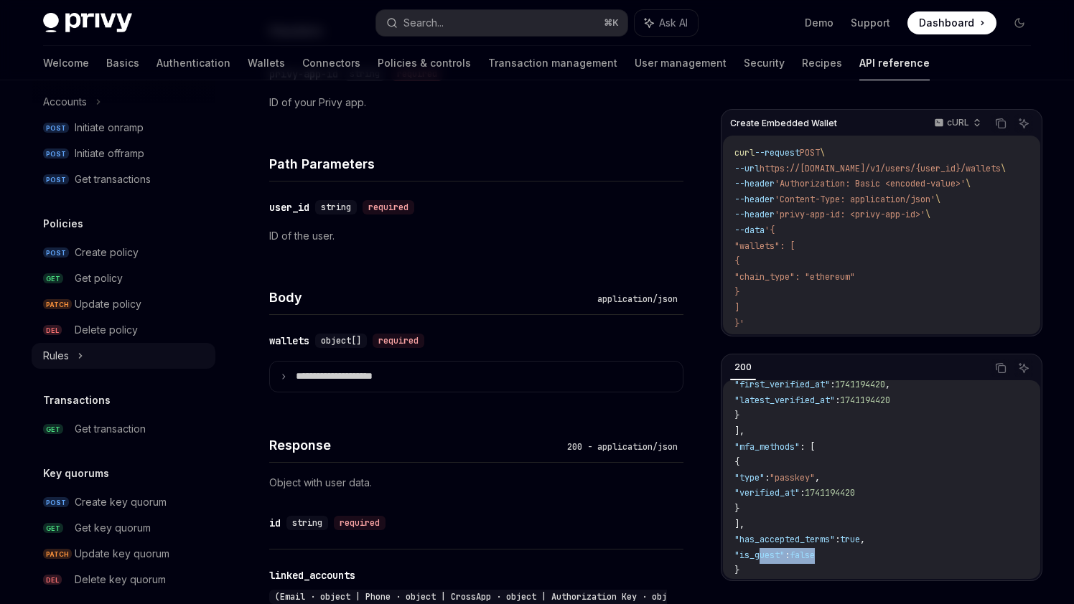
scroll to position [632, 0]
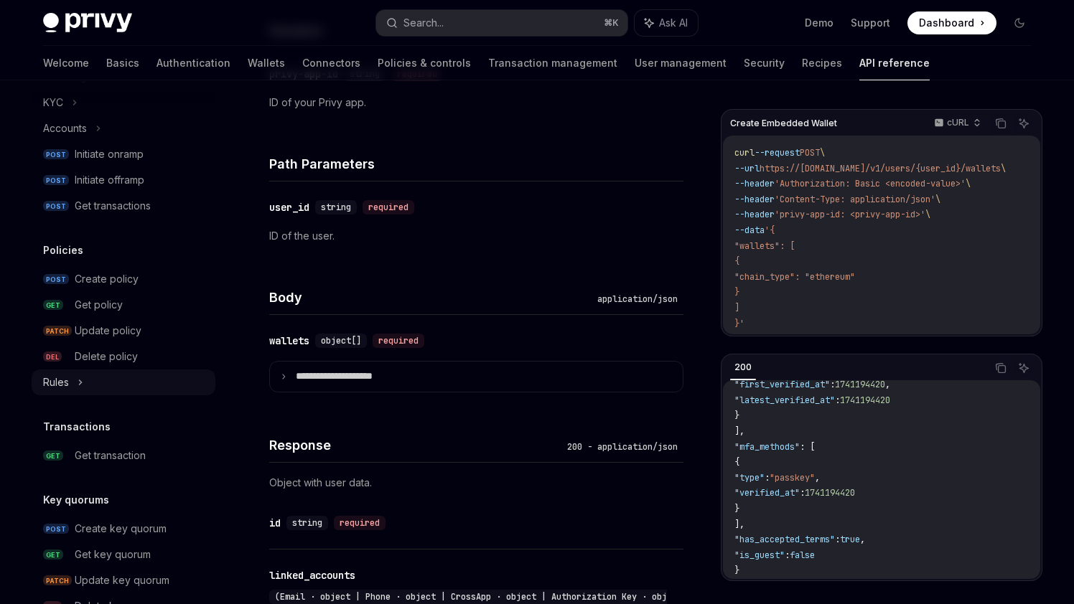
click at [77, 386] on div "Rules" at bounding box center [124, 383] width 184 height 26
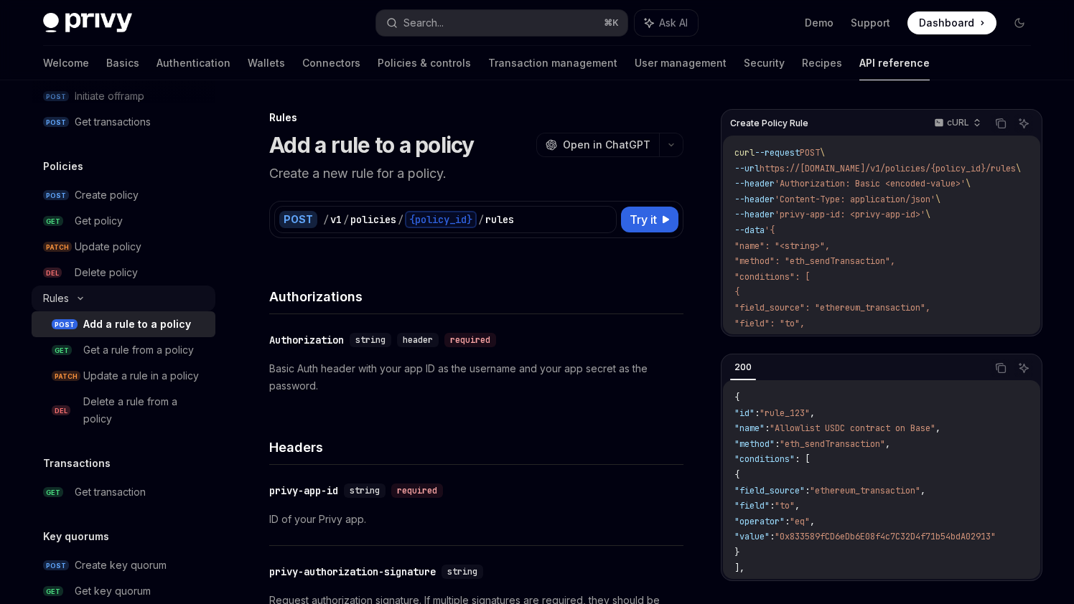
scroll to position [725, 0]
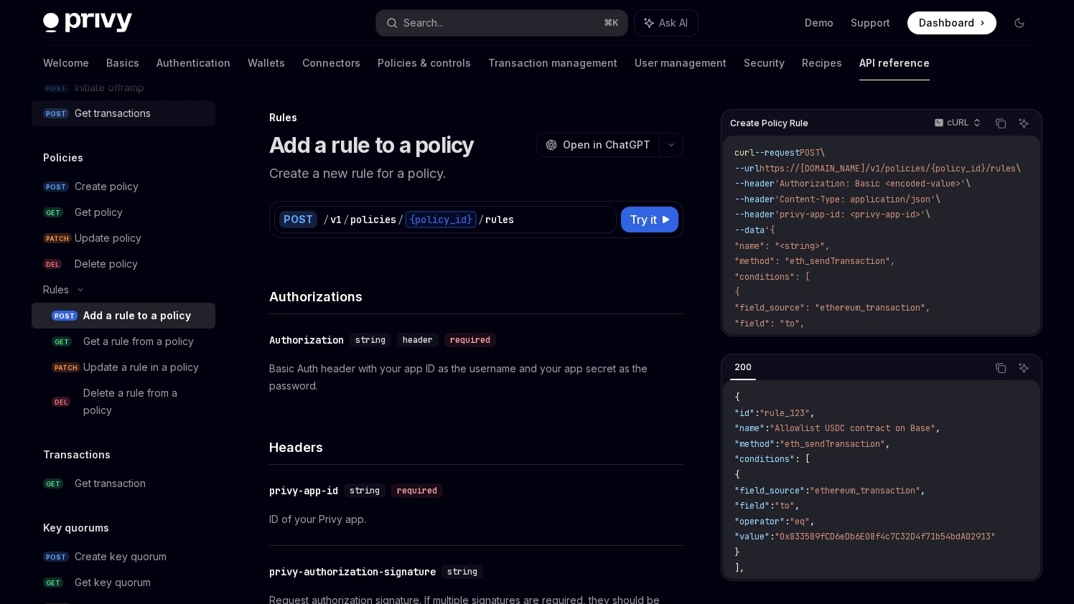
click at [89, 118] on div "Get transactions" at bounding box center [113, 113] width 76 height 17
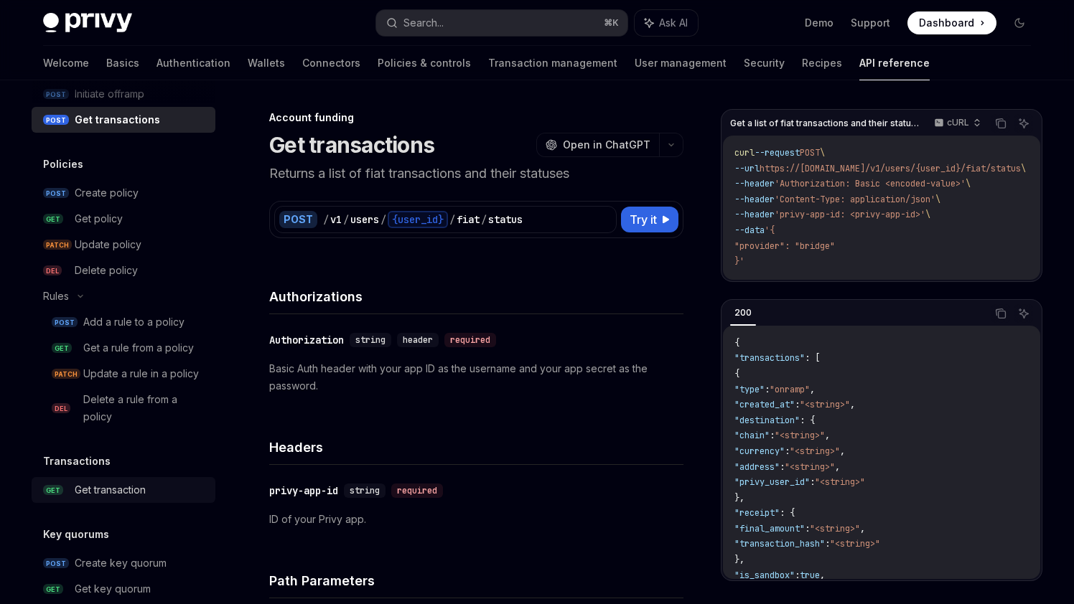
scroll to position [683, 0]
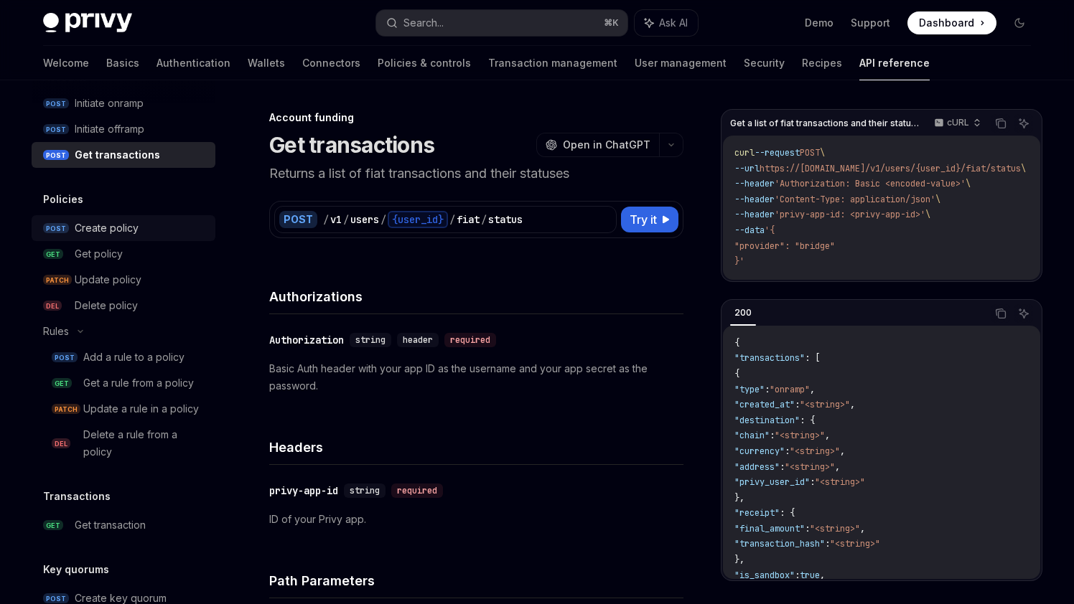
click at [97, 228] on div "Create policy" at bounding box center [107, 228] width 64 height 17
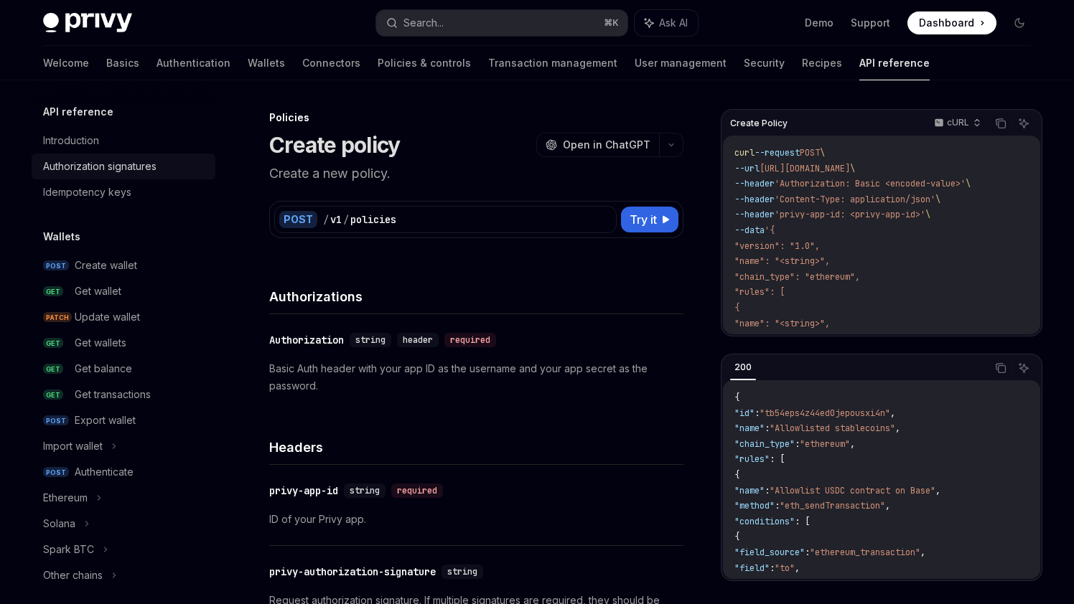
click at [85, 167] on div "Authorization signatures" at bounding box center [99, 166] width 113 height 17
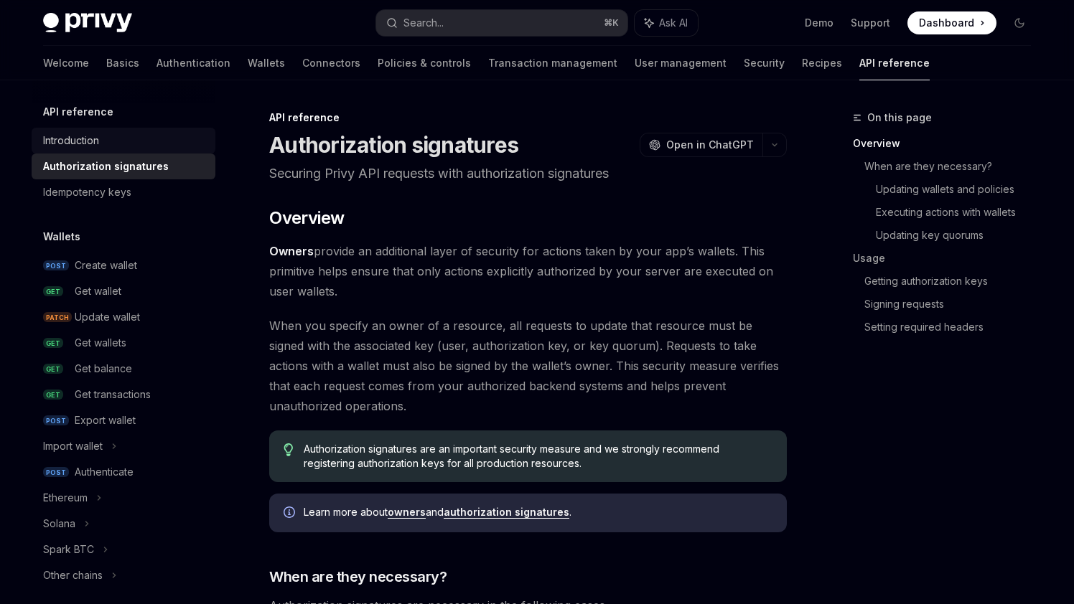
click at [81, 139] on div "Introduction" at bounding box center [71, 140] width 56 height 17
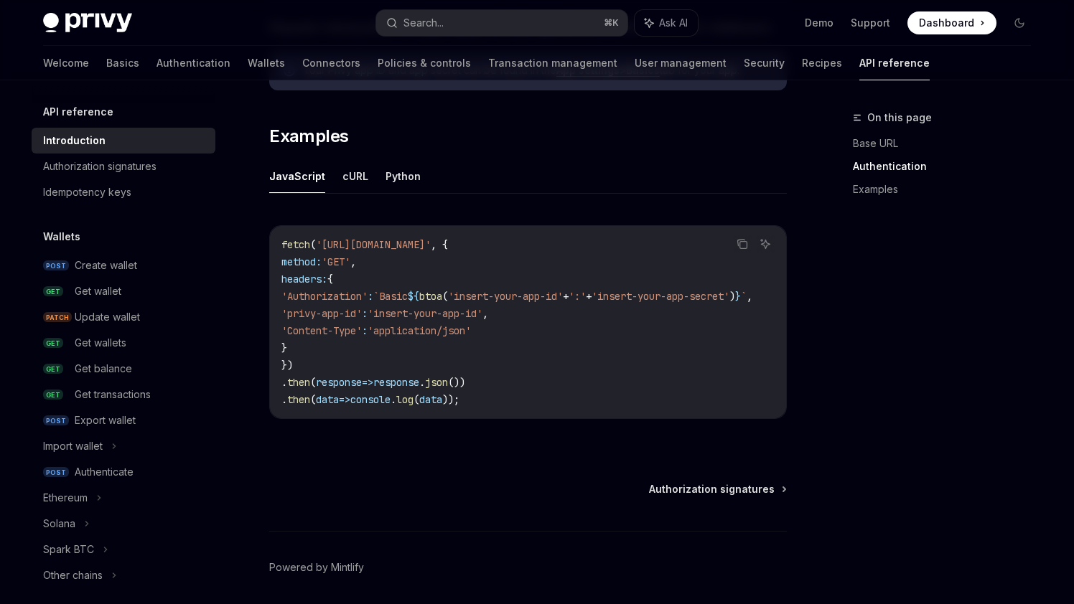
scroll to position [919, 0]
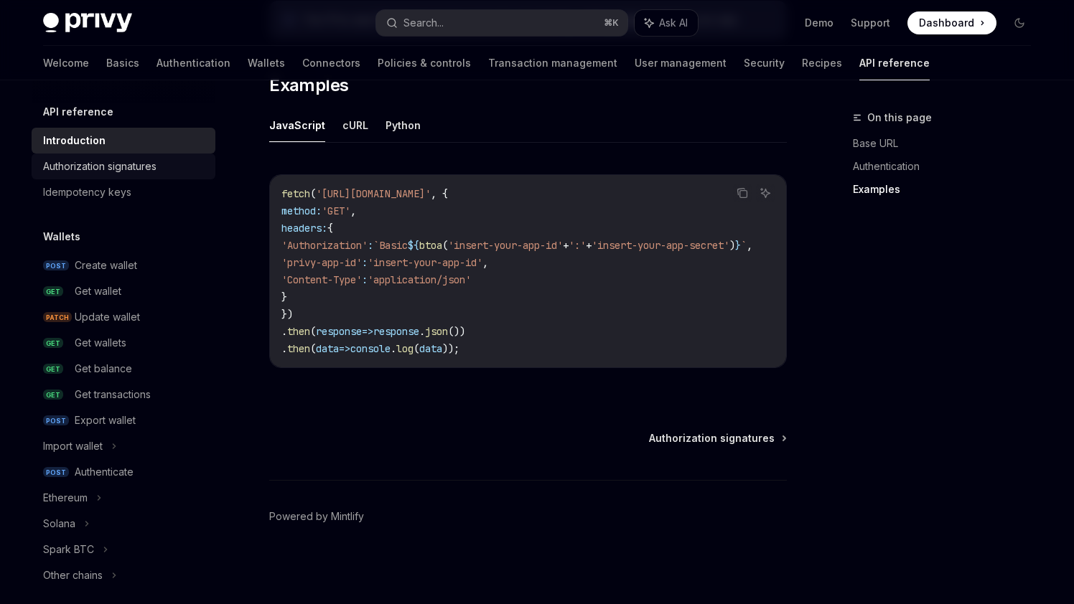
click at [126, 164] on div "Authorization signatures" at bounding box center [99, 166] width 113 height 17
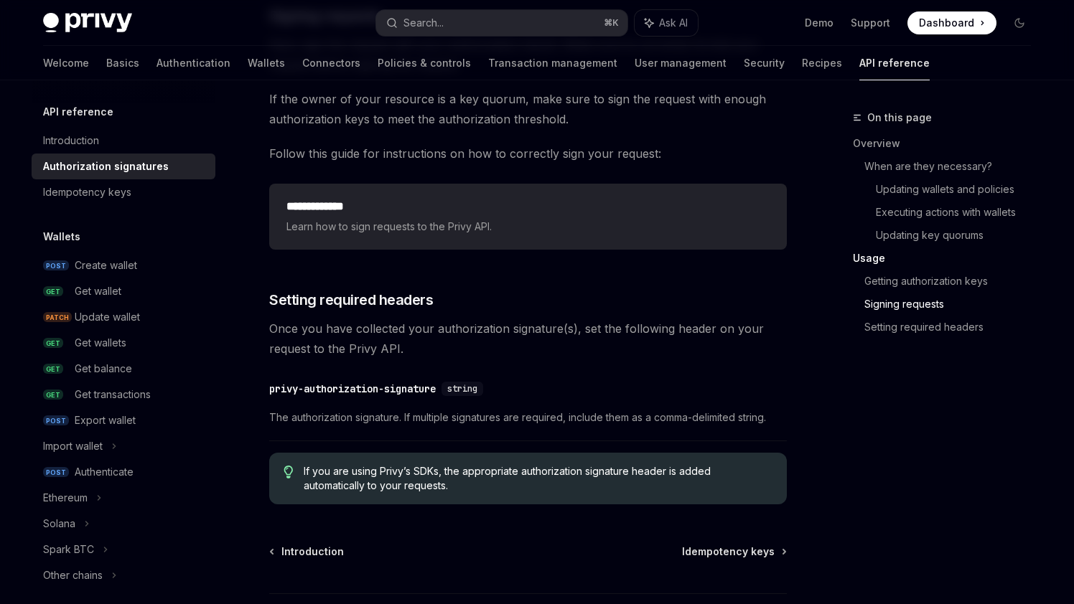
scroll to position [2289, 0]
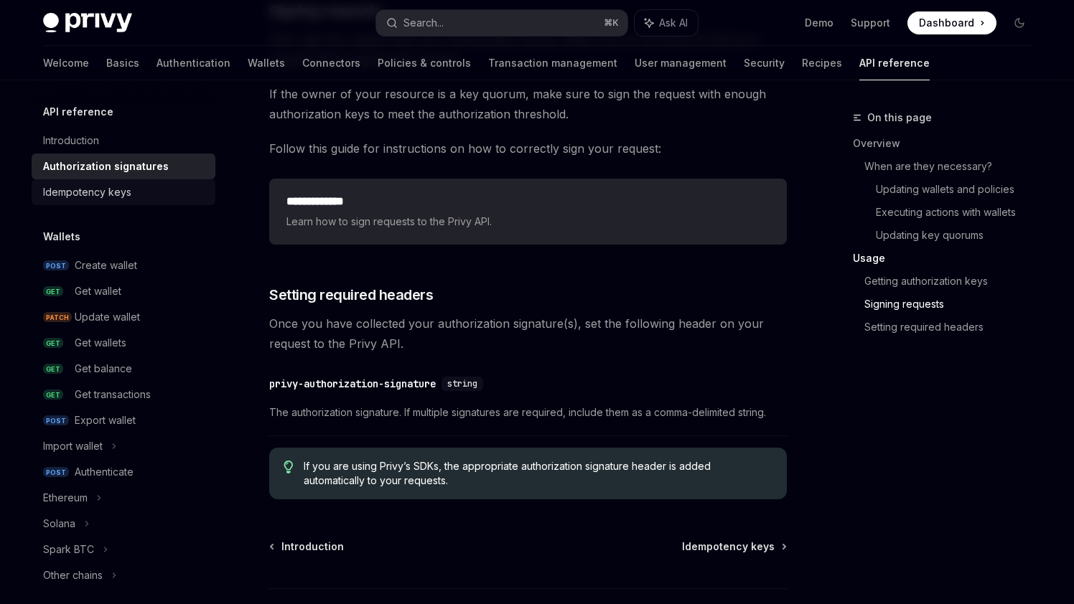
click at [91, 192] on div "Idempotency keys" at bounding box center [87, 192] width 88 height 17
type textarea "*"
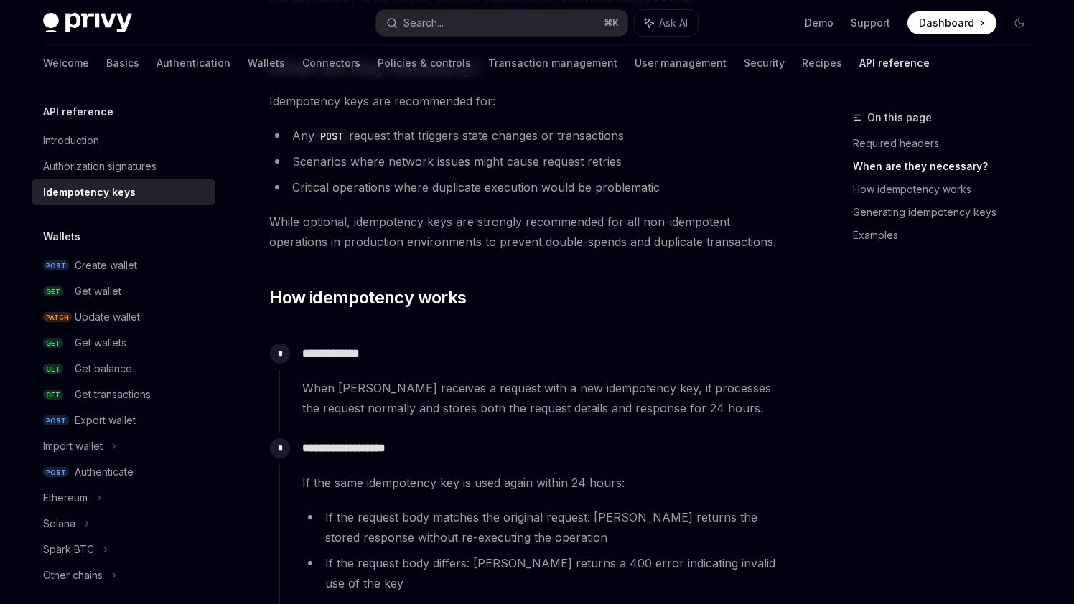
scroll to position [466, 0]
